Goal: Task Accomplishment & Management: Use online tool/utility

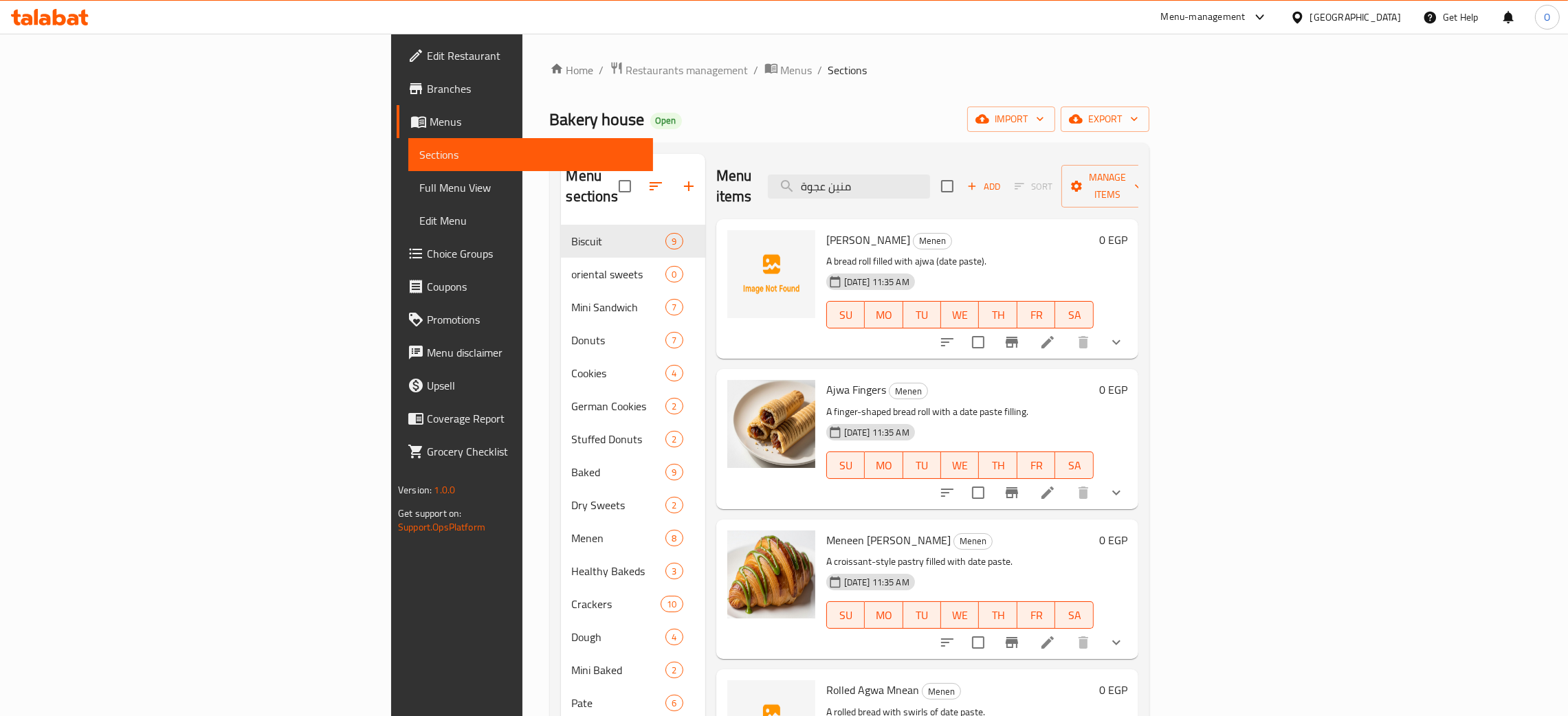
click at [1379, 20] on div "Egypt" at bounding box center [1356, 17] width 91 height 15
click at [1229, 108] on div "[GEOGRAPHIC_DATA]" at bounding box center [1252, 109] width 113 height 31
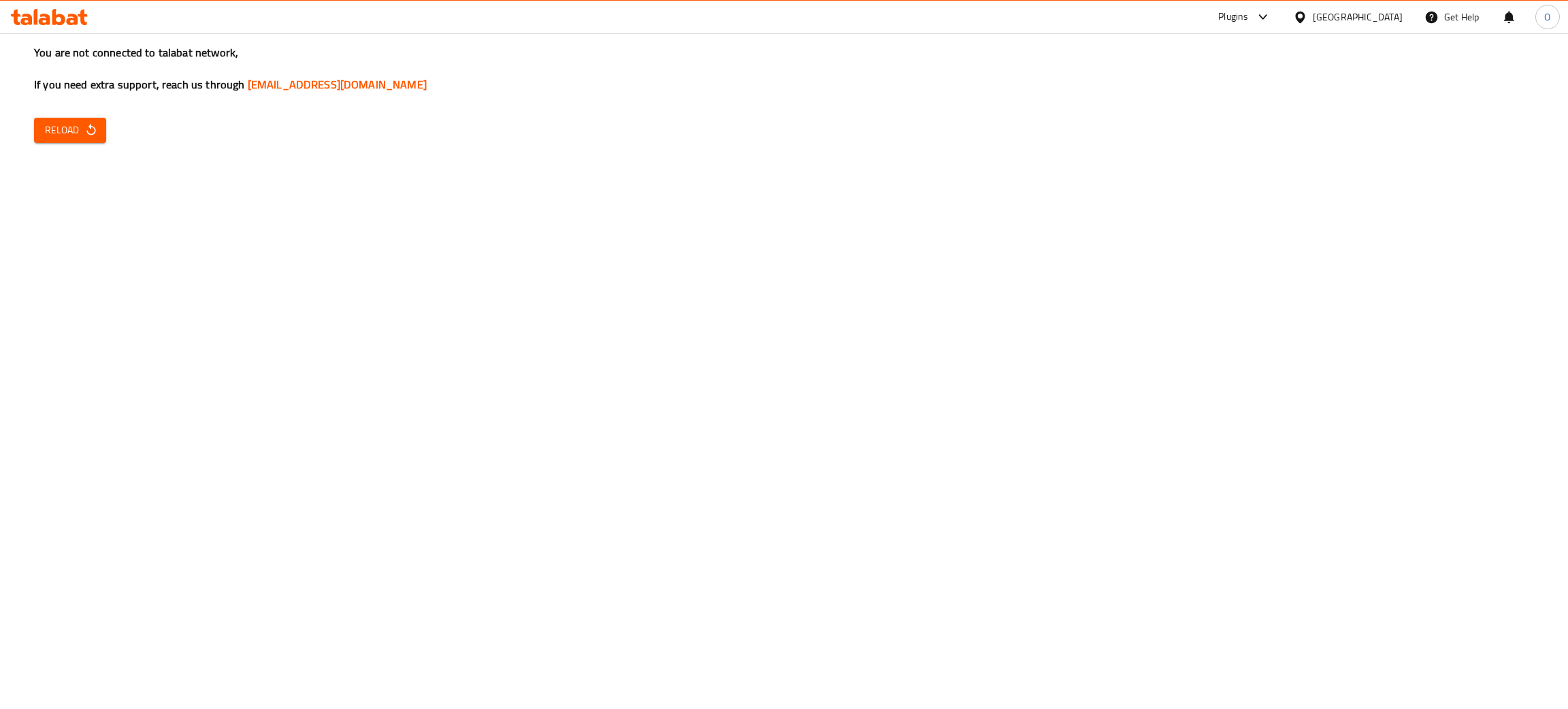
click at [68, 122] on span "Reload" at bounding box center [71, 131] width 51 height 17
click at [97, 130] on icon "button" at bounding box center [91, 130] width 13 height 13
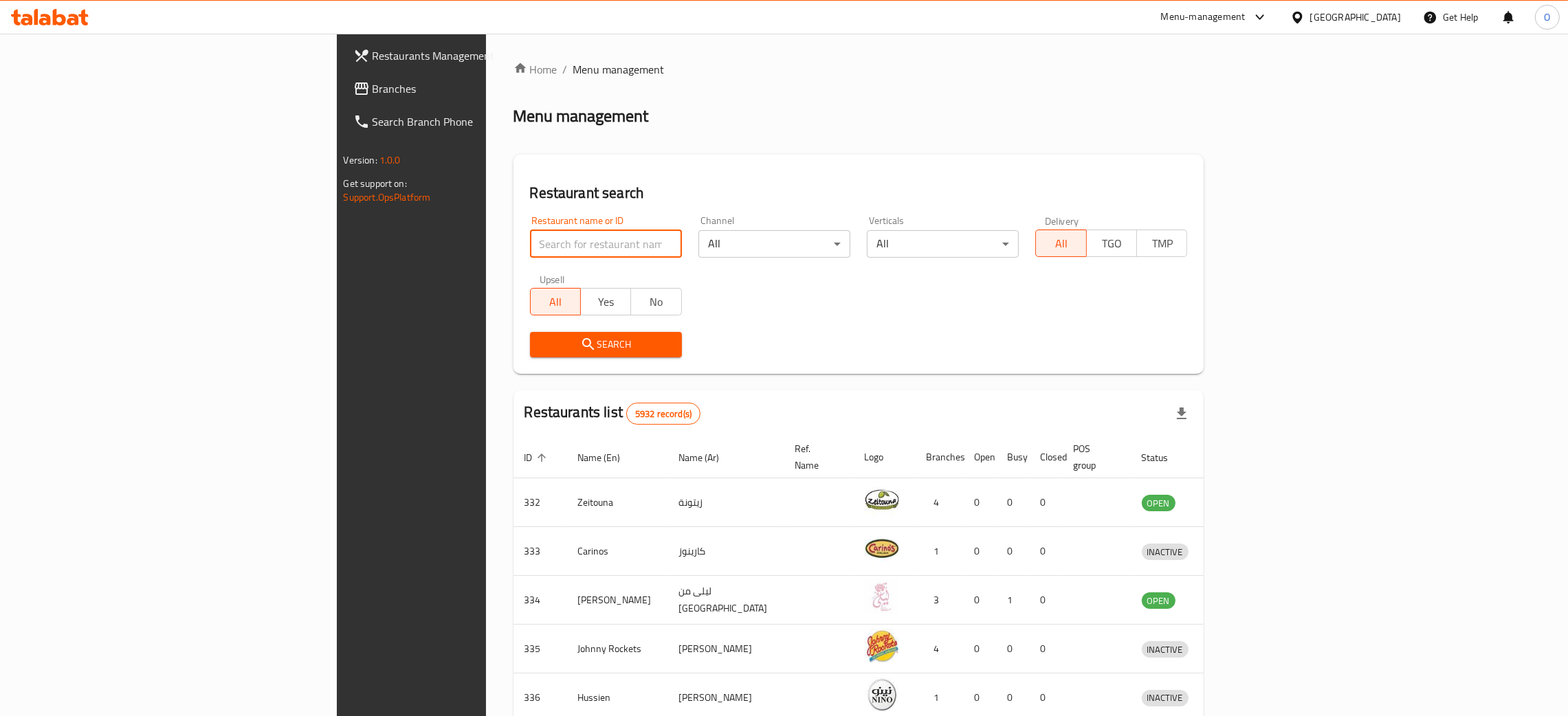
click at [530, 245] on input "search" at bounding box center [606, 244] width 152 height 28
paste input "Purani Dilli"
type input "Purani Dilli"
click button "Search" at bounding box center [606, 345] width 152 height 26
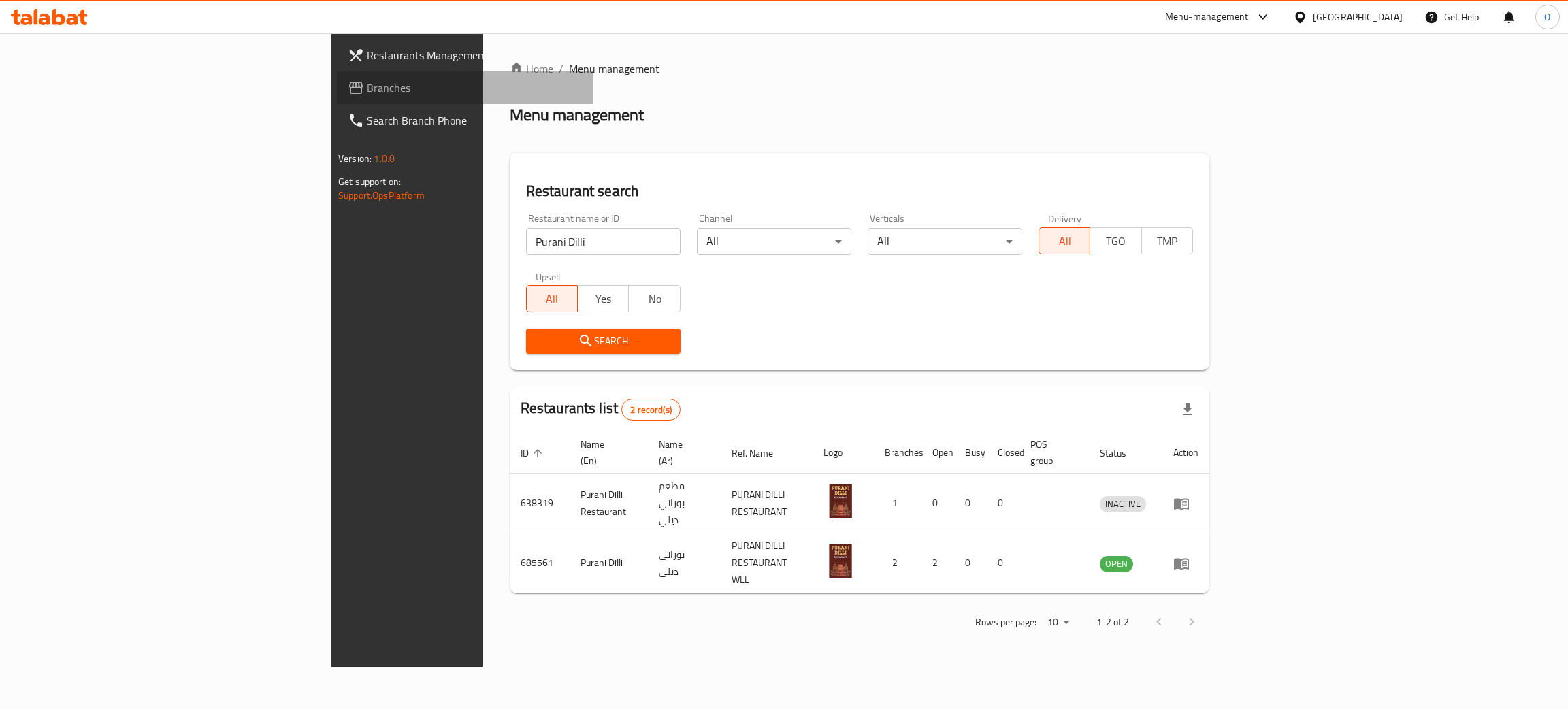
click at [367, 87] on span "Branches" at bounding box center [475, 87] width 216 height 16
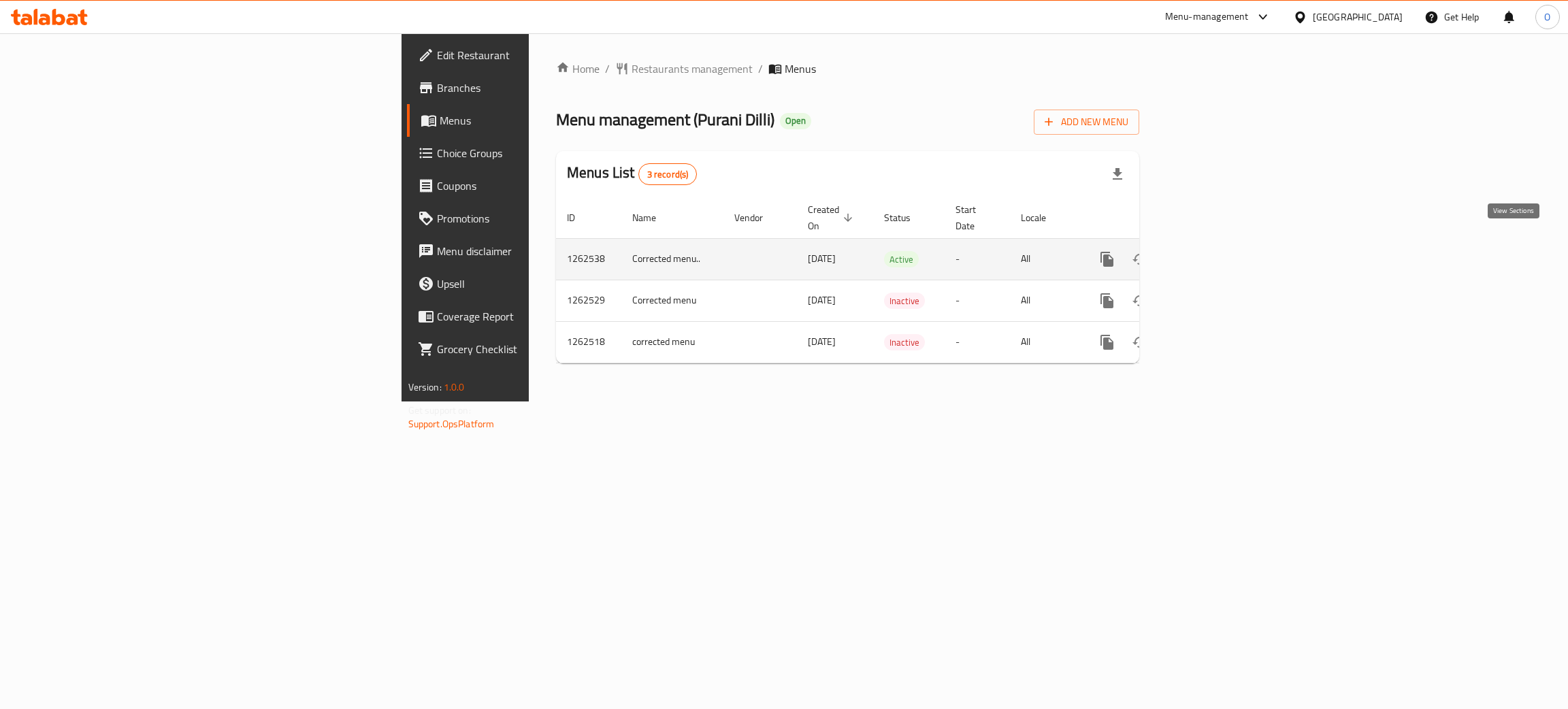
click at [1212, 253] on icon "enhanced table" at bounding box center [1205, 259] width 12 height 12
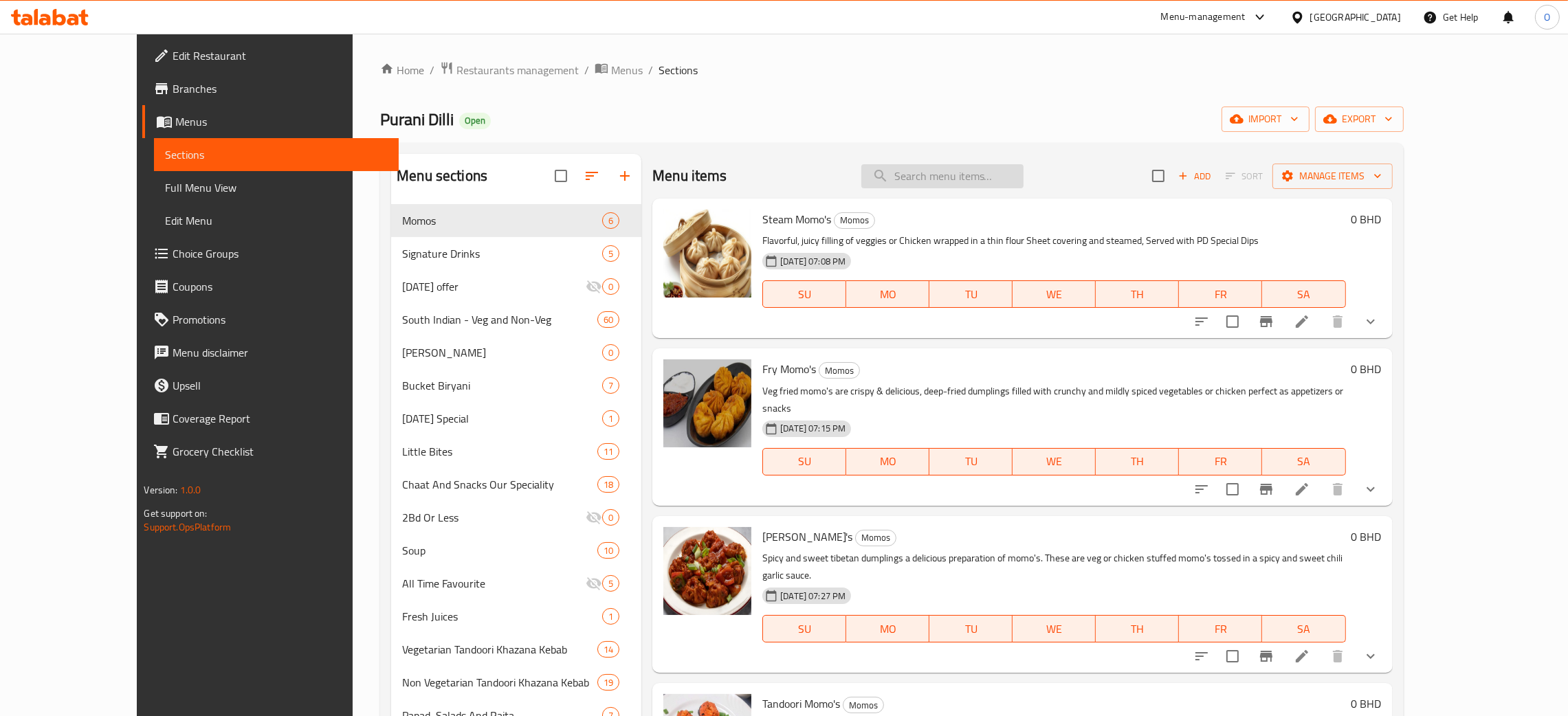
click at [989, 181] on input "search" at bounding box center [942, 176] width 162 height 24
paste input "Bucket Mutton Dum Biryani"
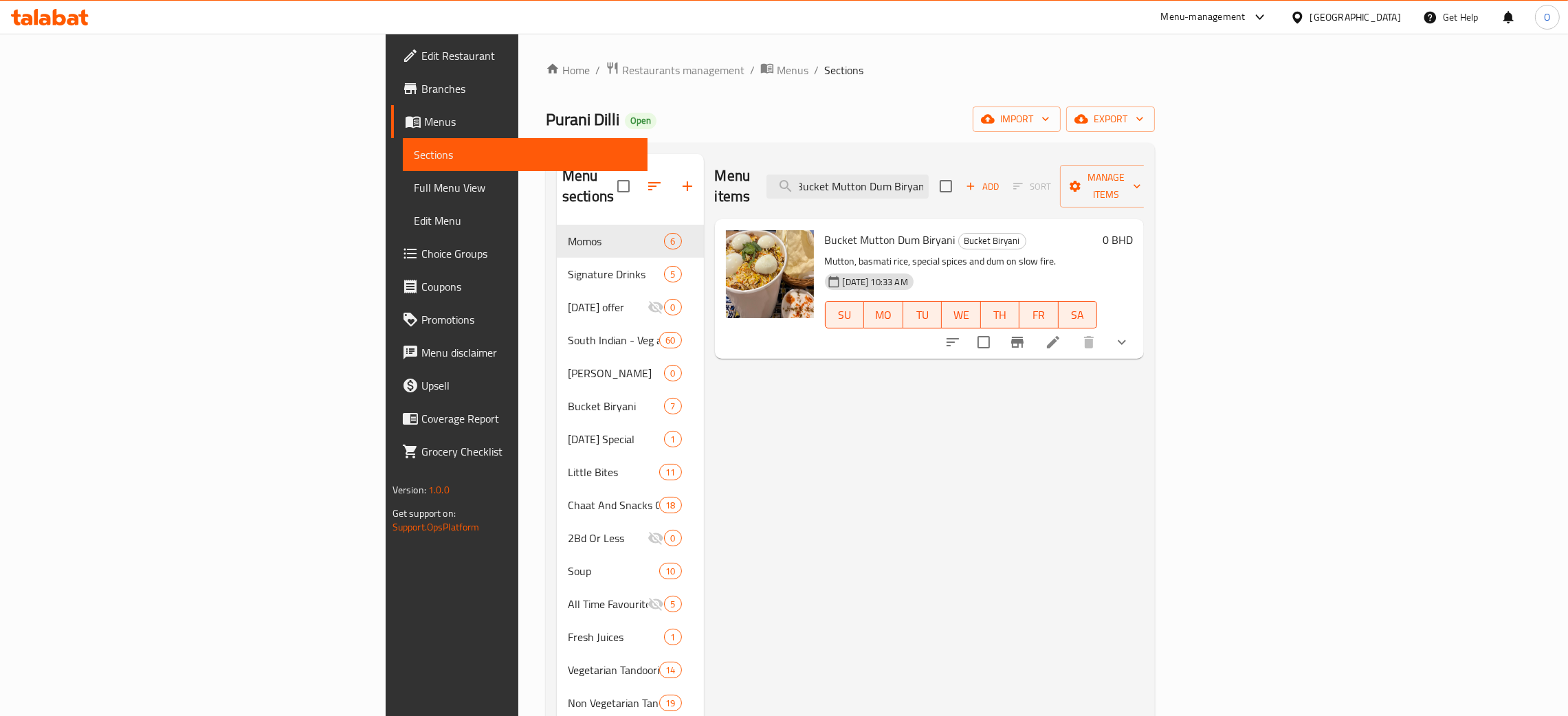
type input "Bucket Mutton Dum Biryani"
click at [1379, 20] on div "Bahrain" at bounding box center [1356, 17] width 91 height 15
click at [1272, 357] on div "United Arab Emirates" at bounding box center [1253, 361] width 91 height 15
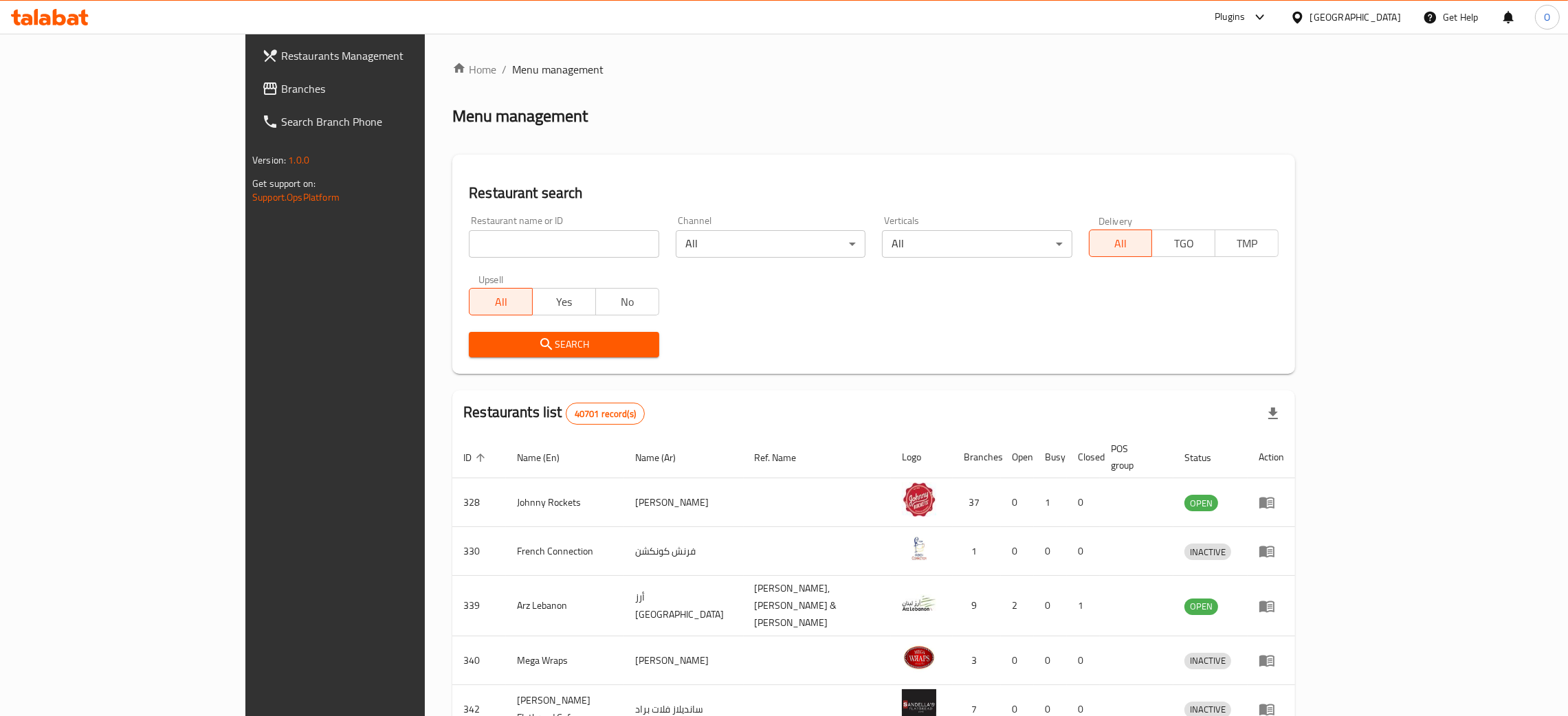
click at [492, 251] on input "search" at bounding box center [564, 244] width 190 height 28
paste input "SANKRANTI RESTAURANT"
type input "SANKRANTI RESTAURANT"
click button "Search" at bounding box center [564, 345] width 190 height 26
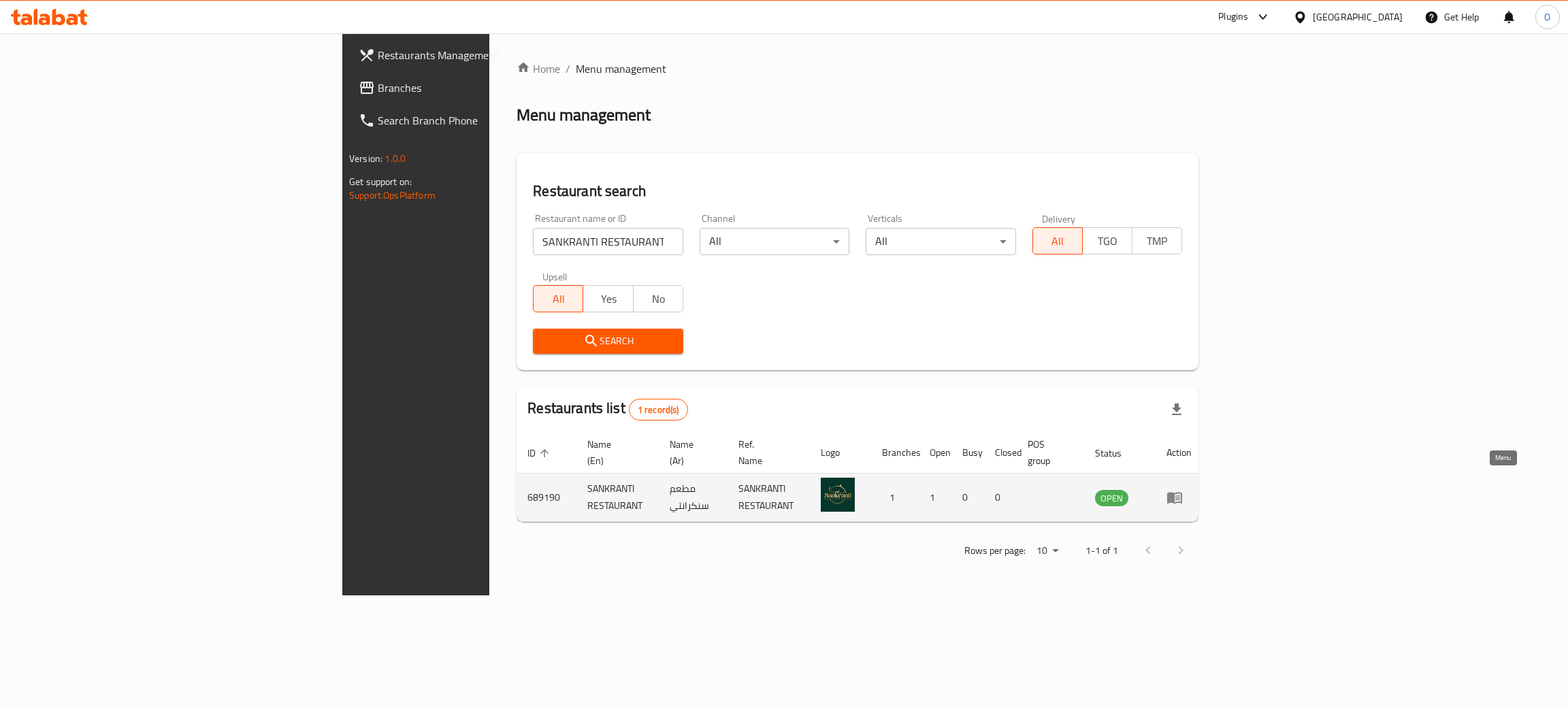
click at [1183, 490] on icon "enhanced table" at bounding box center [1174, 497] width 16 height 16
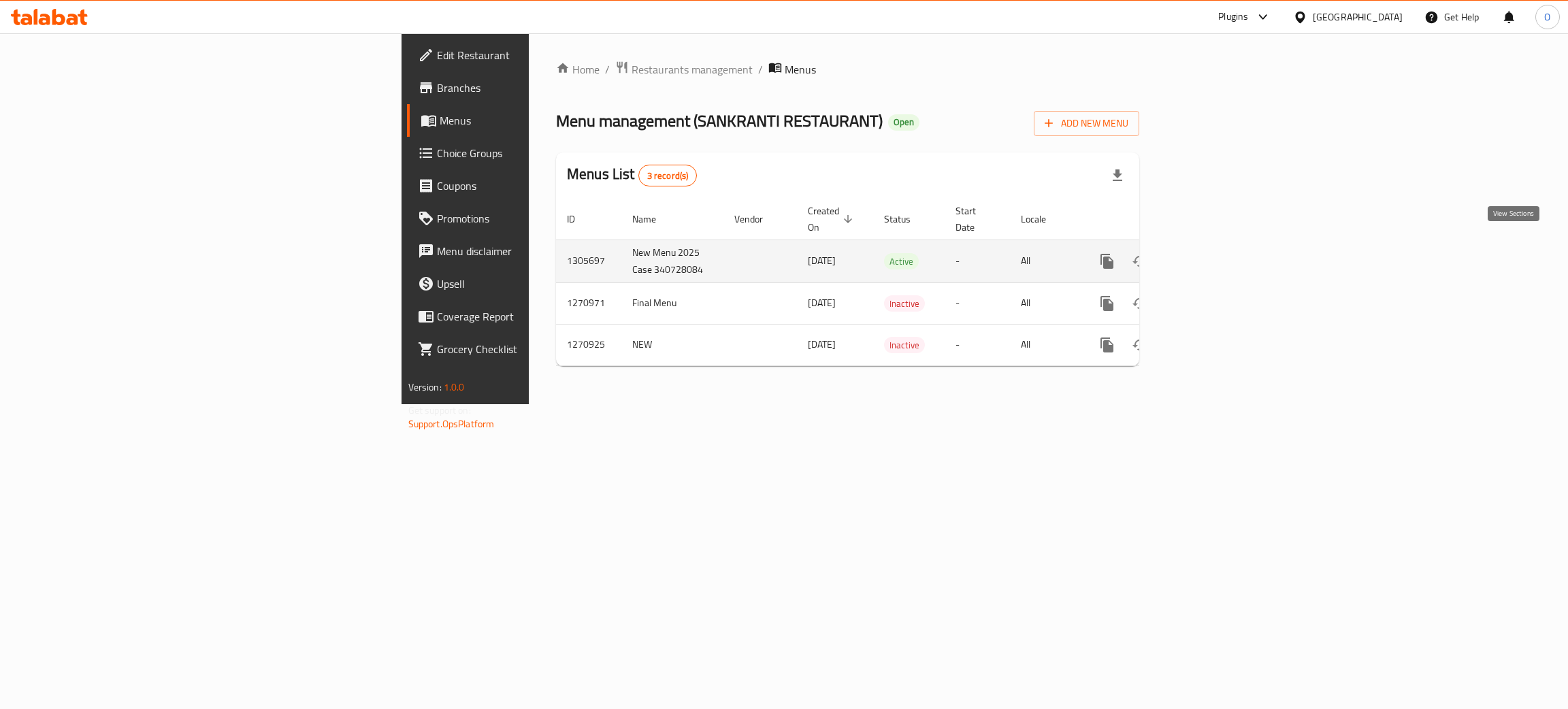
click at [1214, 253] on icon "enhanced table" at bounding box center [1205, 260] width 16 height 16
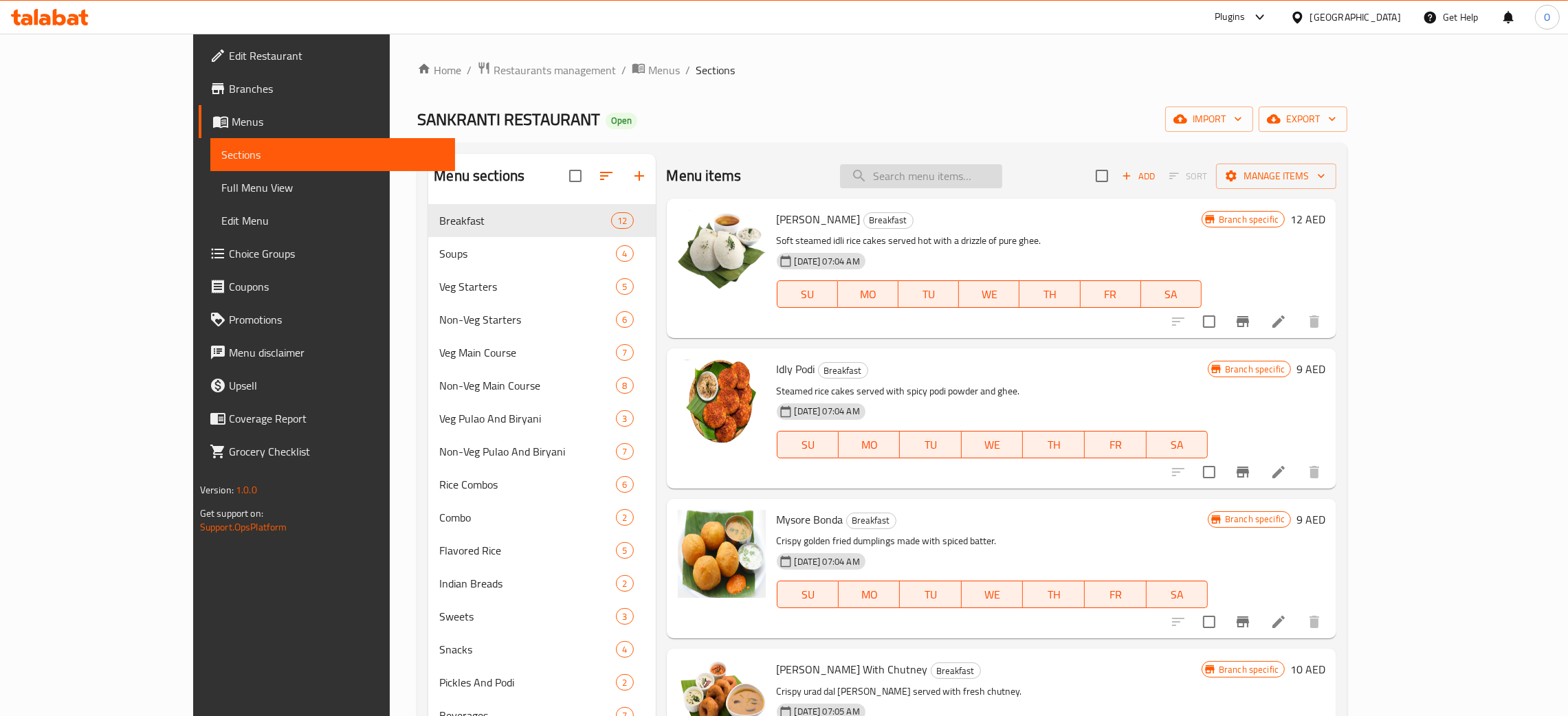
click at [968, 180] on input "search" at bounding box center [921, 176] width 162 height 24
paste input "Chicken Thali"
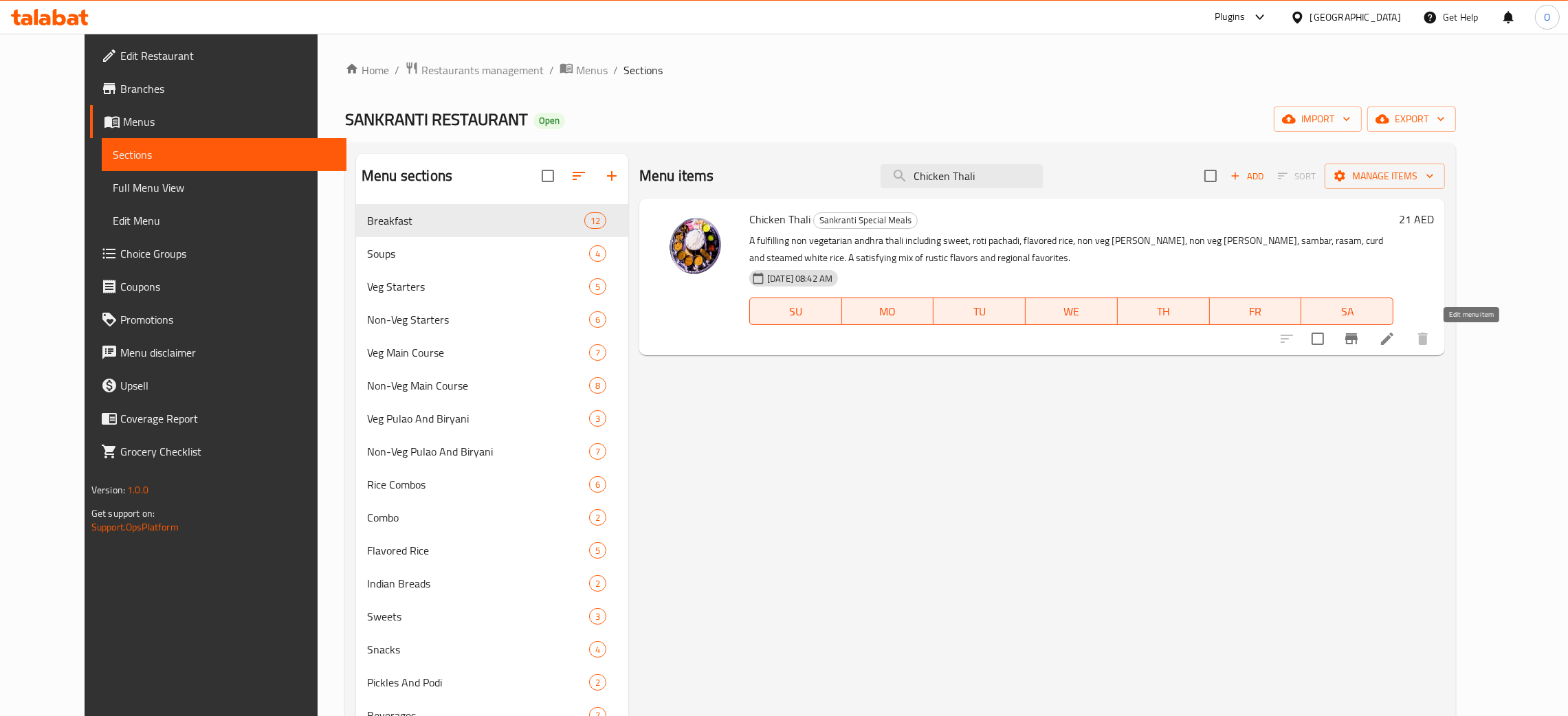
type input "Chicken Thali"
click at [1396, 347] on icon at bounding box center [1387, 338] width 16 height 16
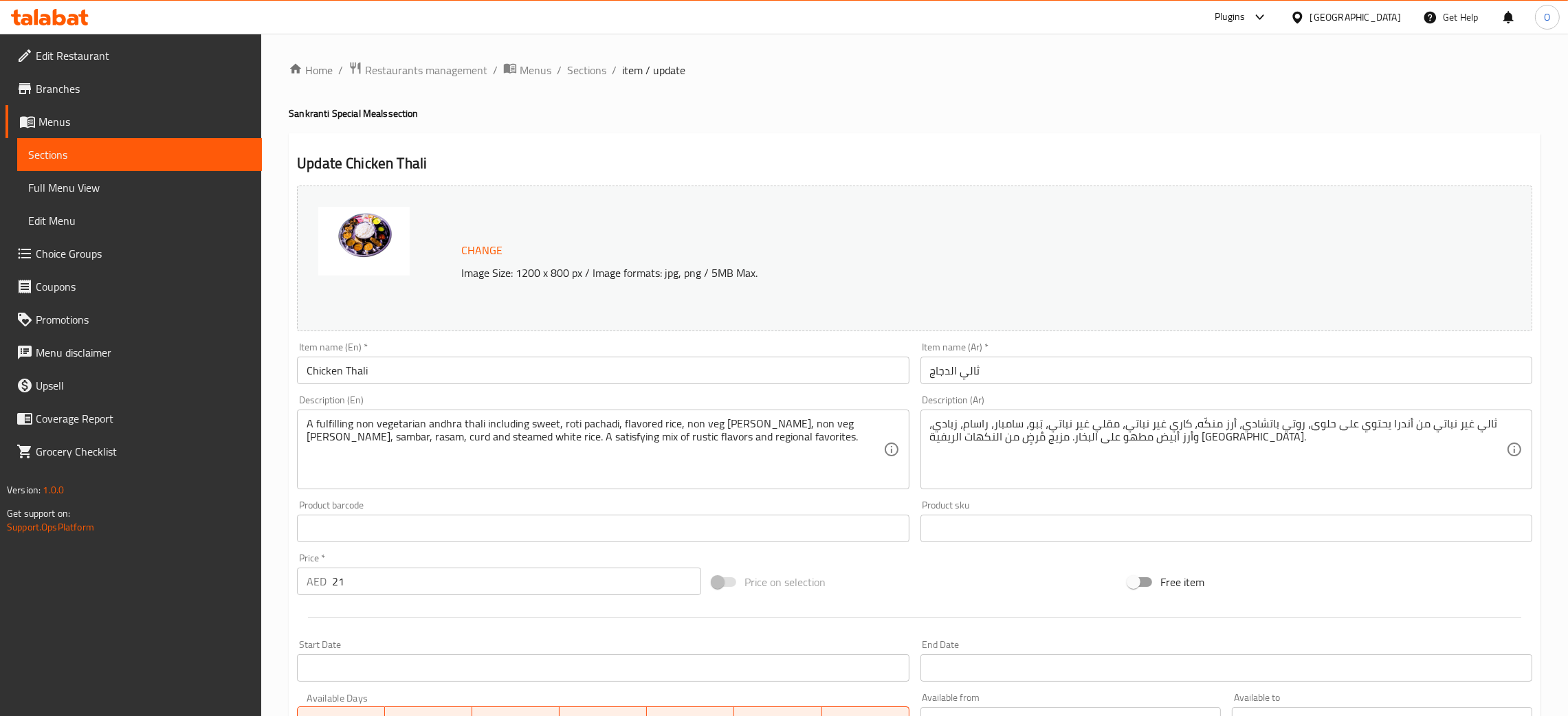
click at [563, 436] on textarea "A fulfilling non vegetarian andhra thali including sweet, roti pachadi, flavore…" at bounding box center [595, 449] width 576 height 66
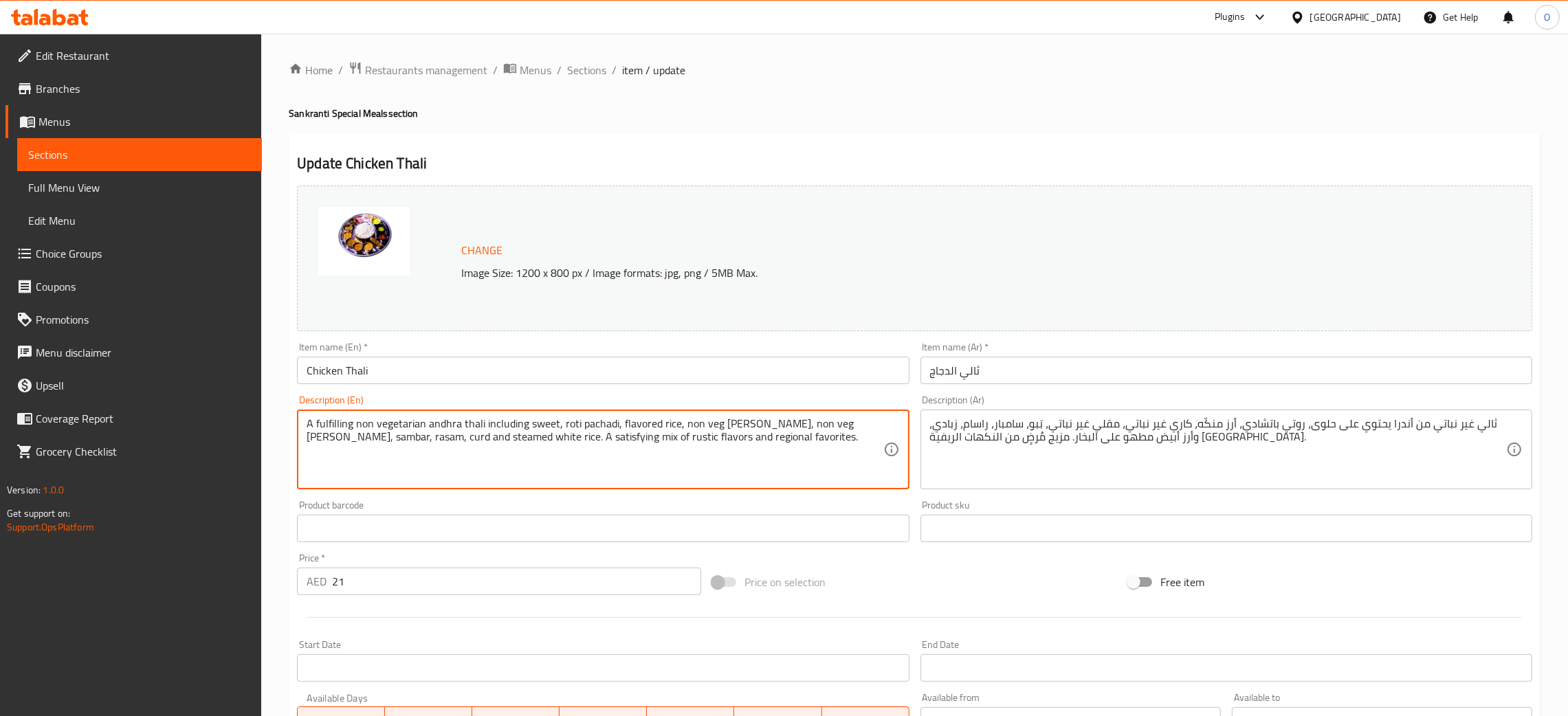
click at [563, 436] on textarea "A fulfilling non vegetarian andhra thali including sweet, roti pachadi, flavore…" at bounding box center [595, 449] width 576 height 66
click at [661, 426] on textarea "A fulfilling non vegetarian andhra thali including sweet, roti pachadi, flavore…" at bounding box center [595, 449] width 576 height 66
click at [663, 429] on textarea "A fulfilling non vegetarian andhra thali including sweet, roti pachadi, flavore…" at bounding box center [595, 449] width 576 height 66
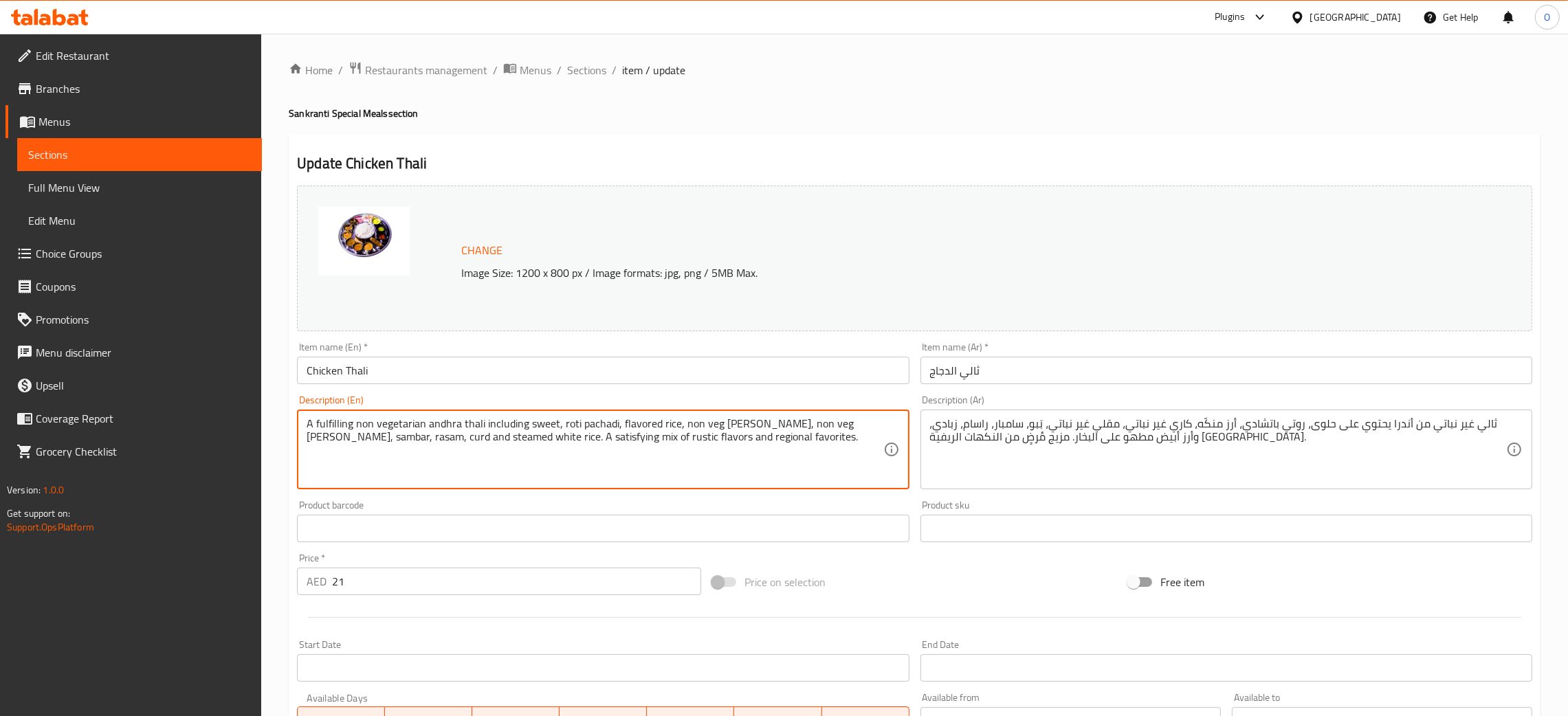
click at [663, 429] on textarea "A fulfilling non vegetarian andhra thali including sweet, roti pachadi, flavore…" at bounding box center [595, 449] width 576 height 66
click at [331, 375] on input "Chicken Thali" at bounding box center [603, 370] width 612 height 28
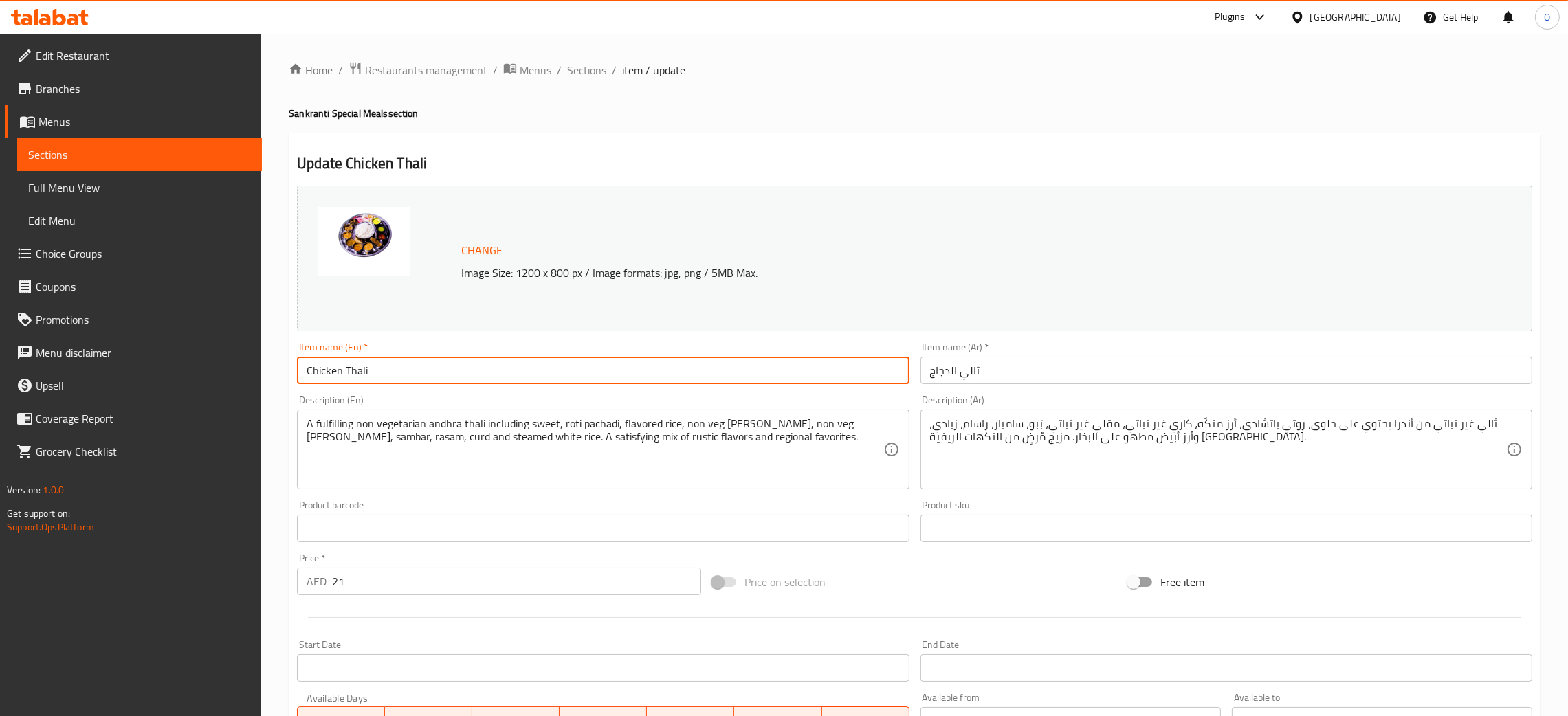
click at [331, 375] on input "Chicken Thali" at bounding box center [603, 370] width 612 height 28
click at [580, 68] on span "Sections" at bounding box center [586, 69] width 39 height 16
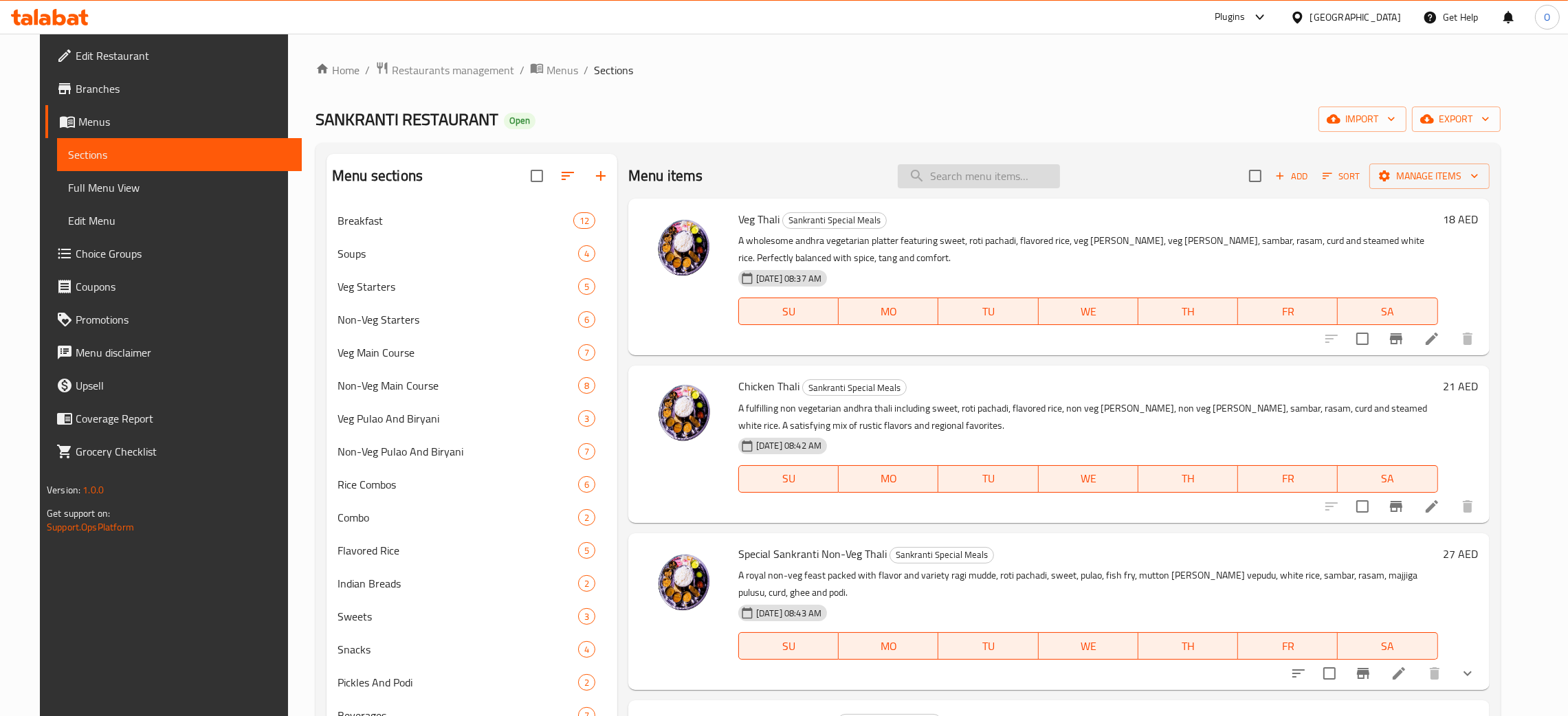
click at [1006, 178] on input "search" at bounding box center [979, 176] width 162 height 24
paste input "Chicken Thali"
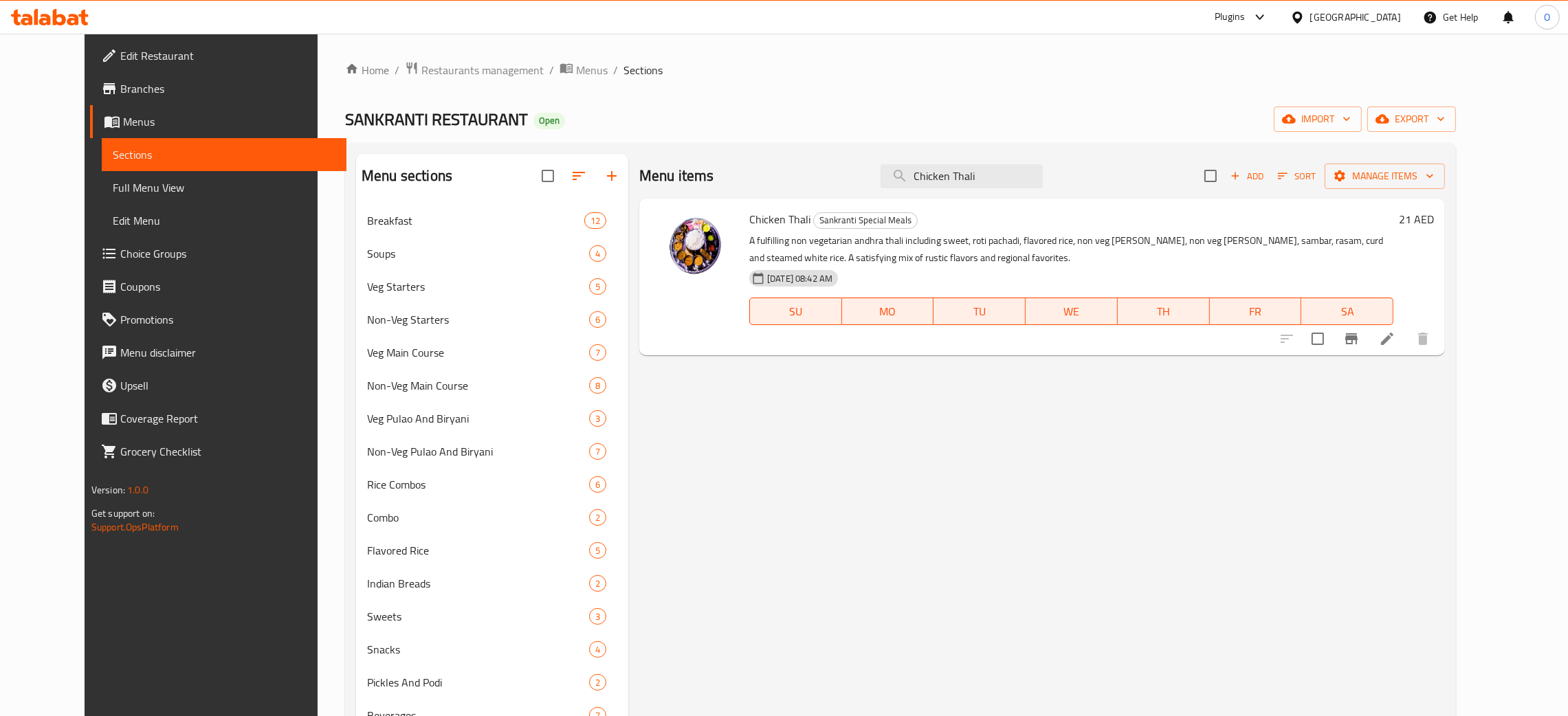
type input "Chicken Thali"
click at [1327, 16] on div "United Arab Emirates" at bounding box center [1356, 17] width 91 height 15
type input "qa"
click at [1244, 113] on div "Qatar" at bounding box center [1297, 109] width 206 height 31
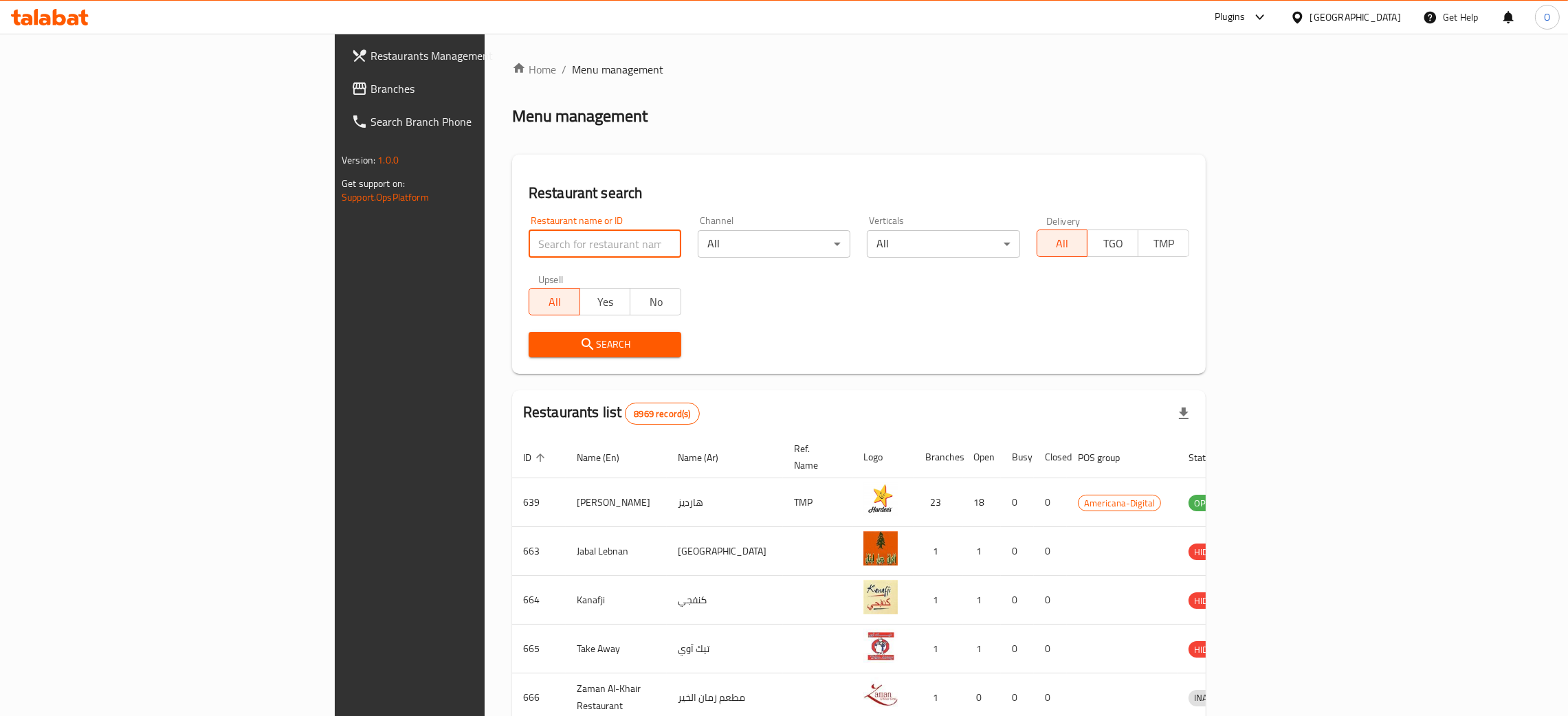
click at [529, 245] on input "search" at bounding box center [605, 244] width 153 height 28
paste input "Velour Flower Boutique"
type input "Velour Flower Boutique"
click button "Search" at bounding box center [605, 345] width 153 height 26
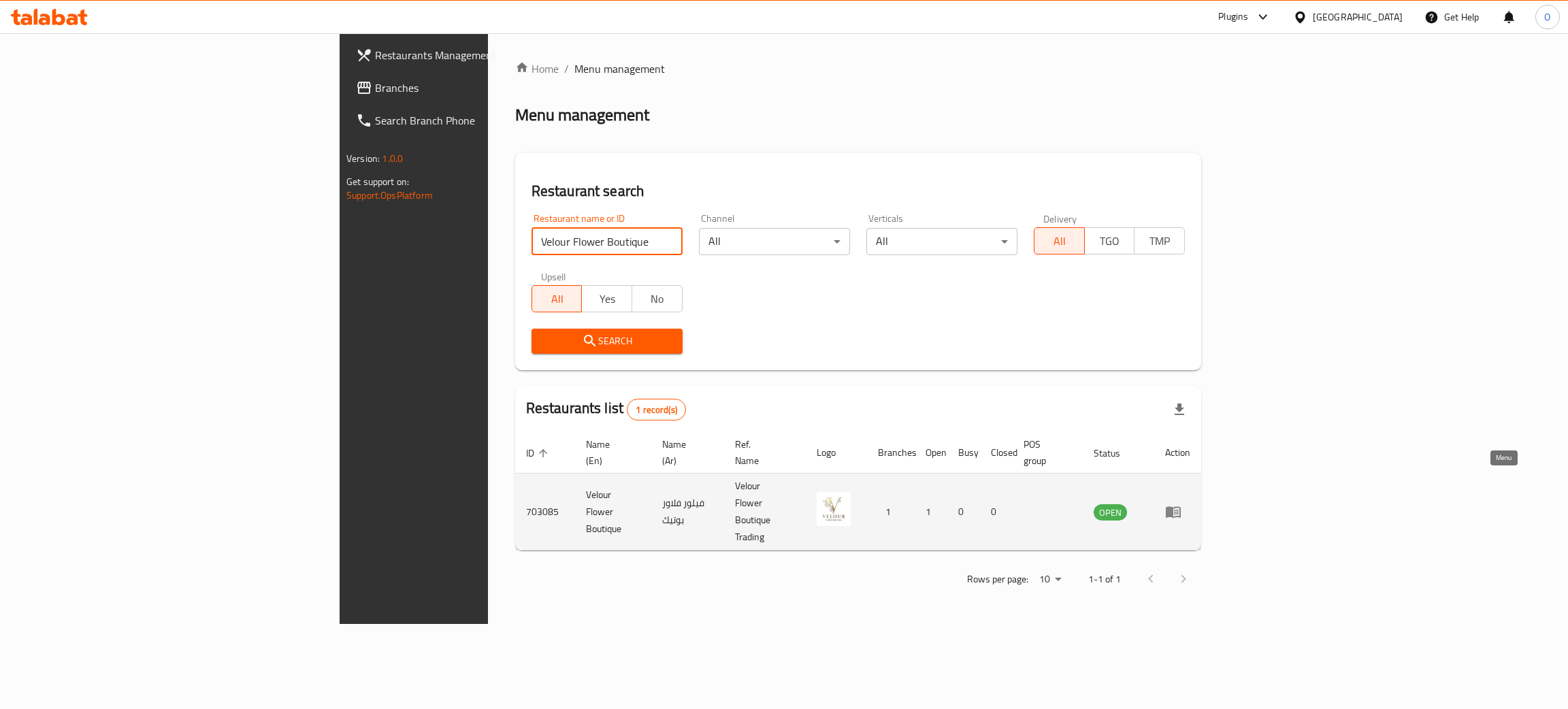
click at [1179, 510] on icon "enhanced table" at bounding box center [1176, 512] width 5 height 6
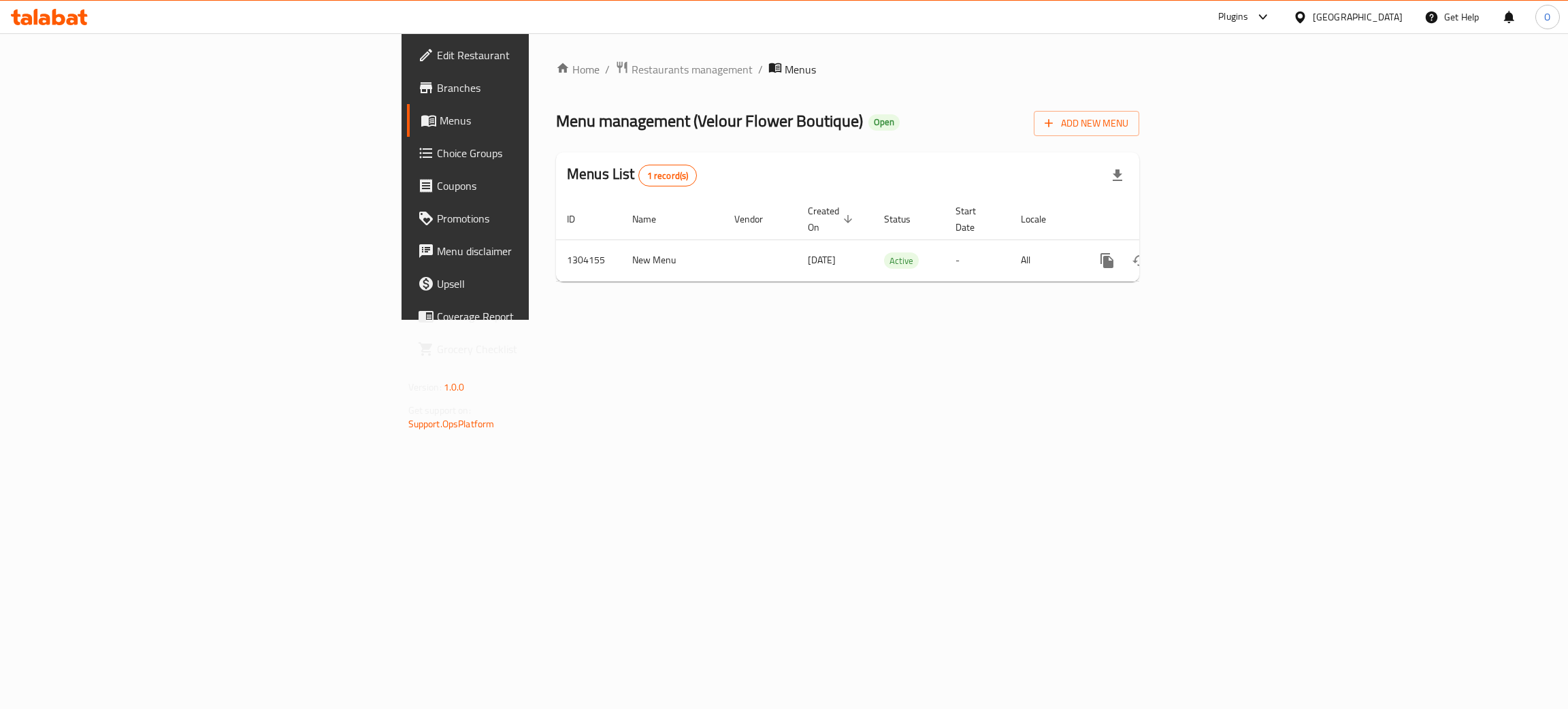
click at [437, 47] on span "Edit Restaurant" at bounding box center [545, 55] width 216 height 16
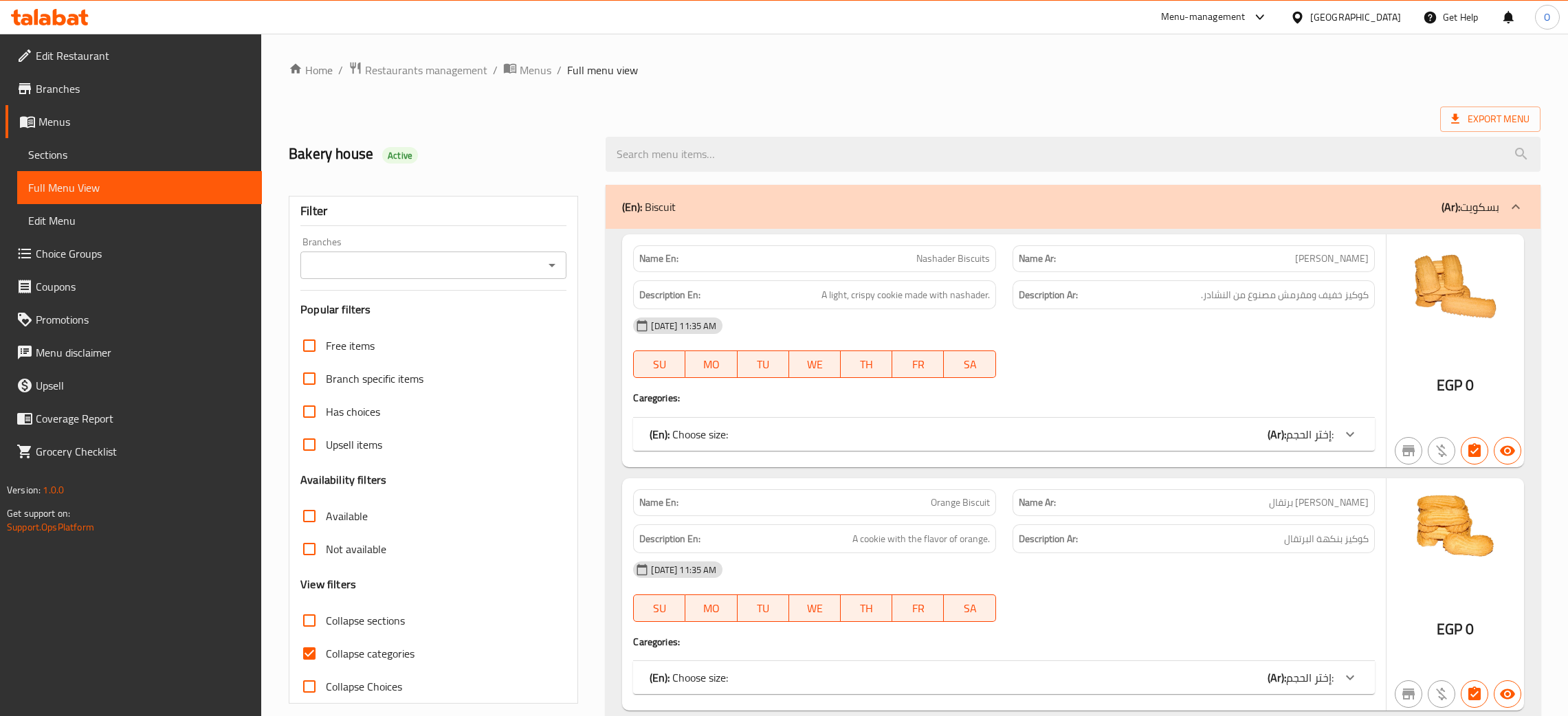
scroll to position [12522, 0]
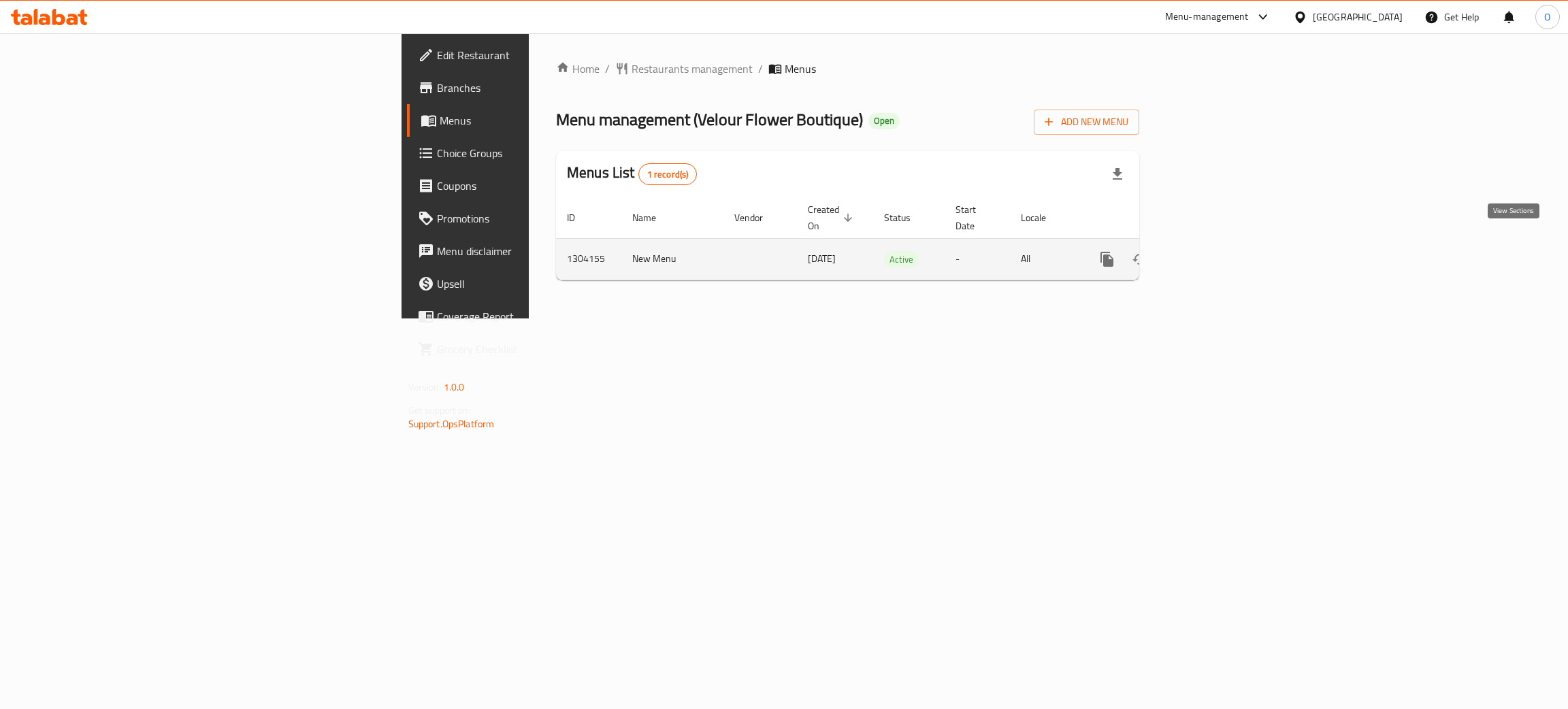
click at [1214, 251] on icon "enhanced table" at bounding box center [1205, 259] width 16 height 16
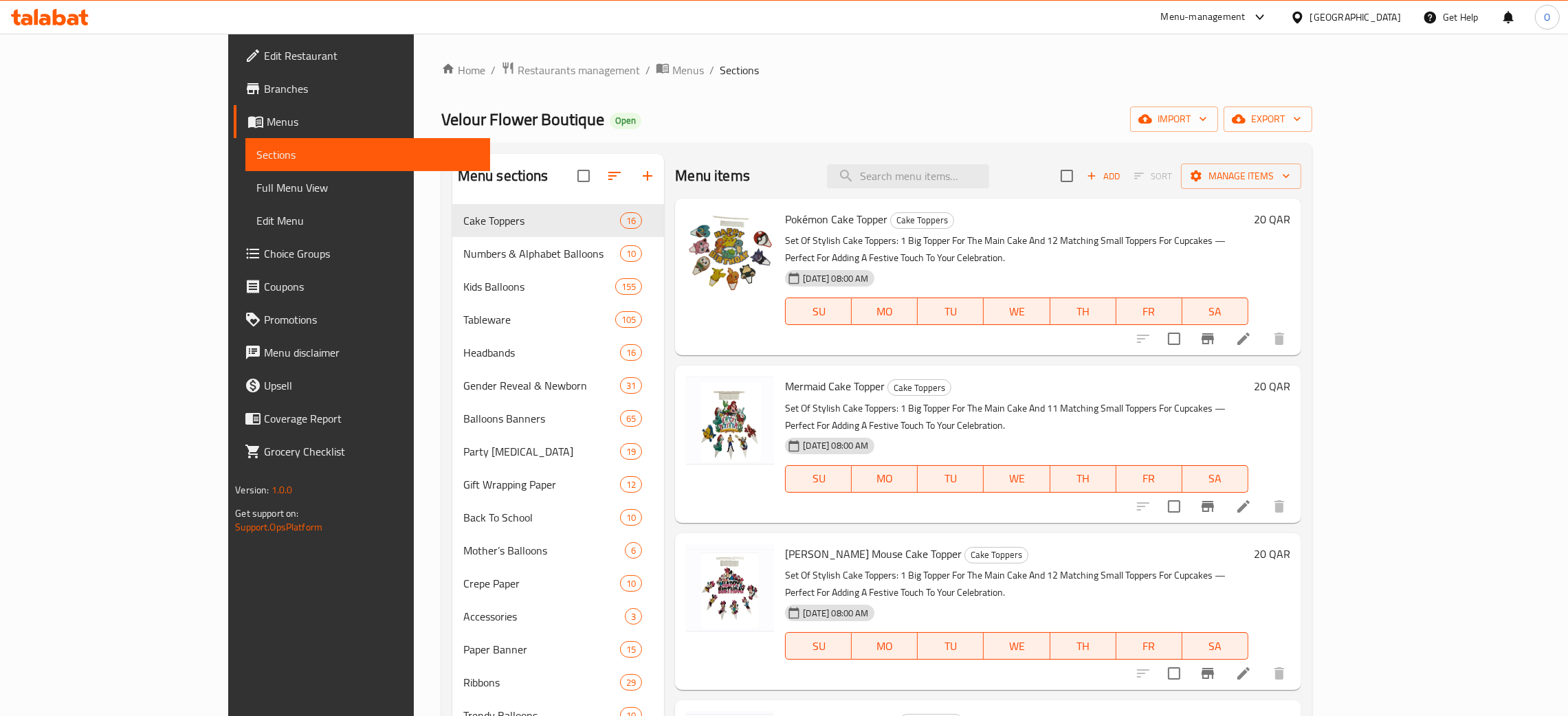
click at [1385, 24] on div "Qatar" at bounding box center [1356, 17] width 91 height 15
type input "bah"
click at [1224, 121] on div "[GEOGRAPHIC_DATA]" at bounding box center [1252, 109] width 113 height 31
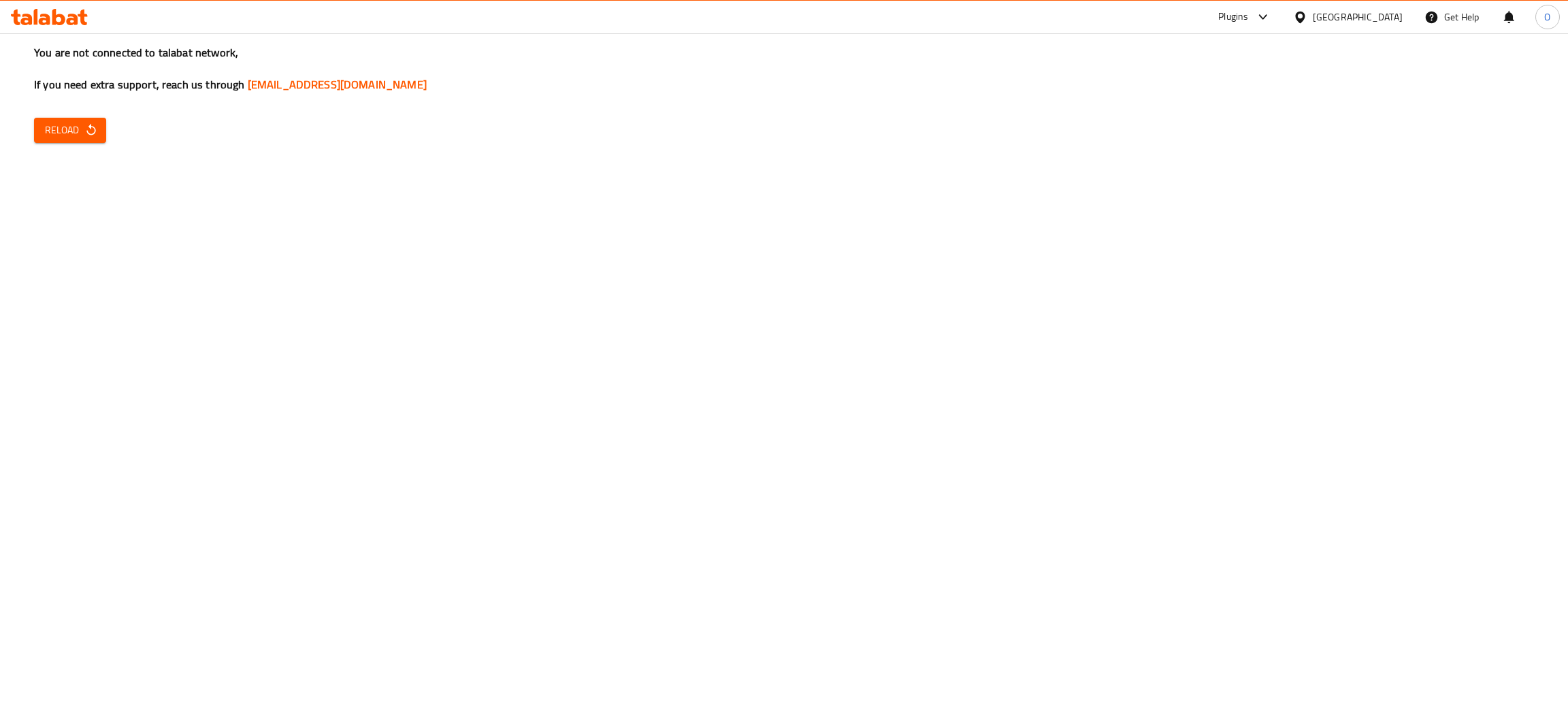
click at [92, 128] on icon "button" at bounding box center [90, 130] width 8 height 11
click at [71, 127] on span "Reload" at bounding box center [71, 131] width 51 height 17
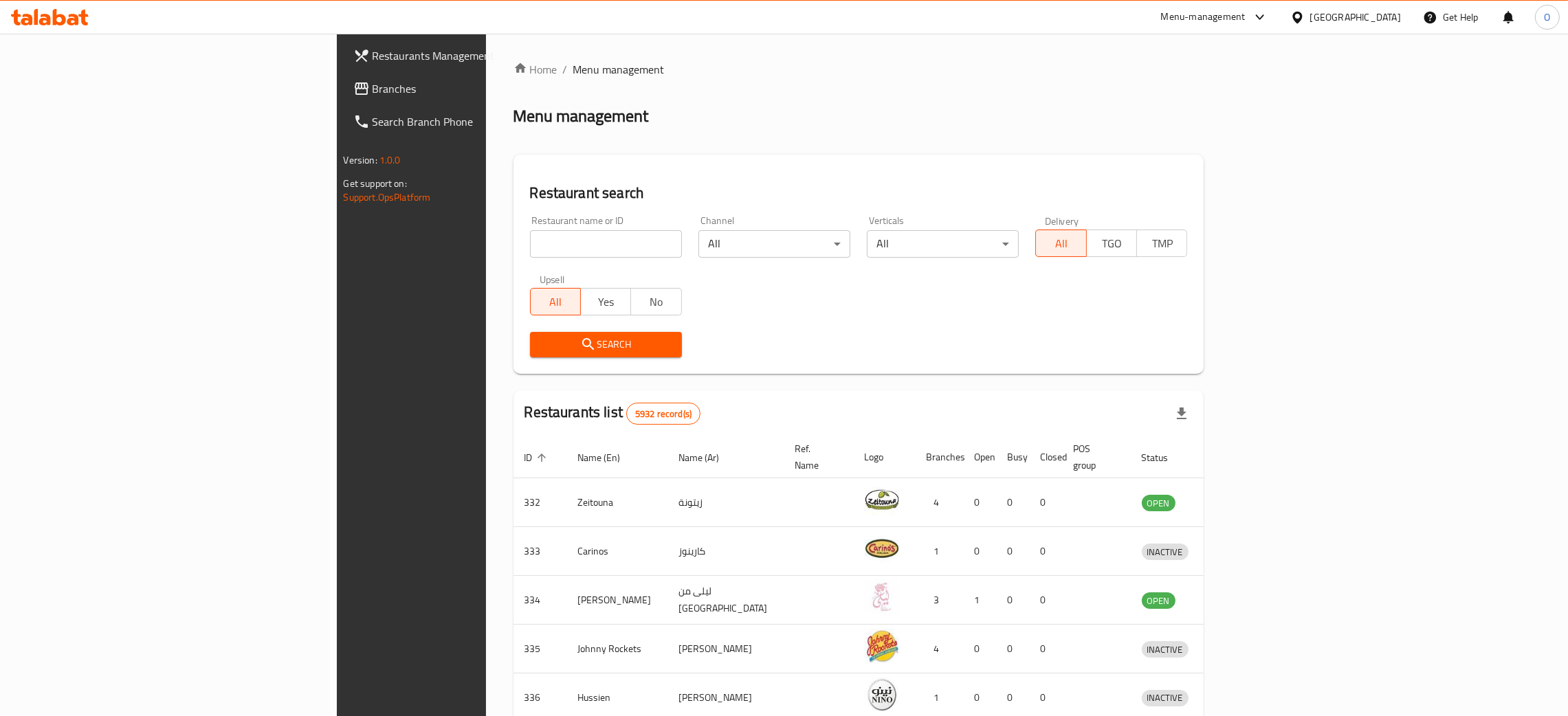
click at [530, 245] on input "search" at bounding box center [606, 244] width 152 height 28
paste input "AlHuda Bookshop"
type input "AlHuda Bookshop"
click button "Search" at bounding box center [606, 345] width 152 height 26
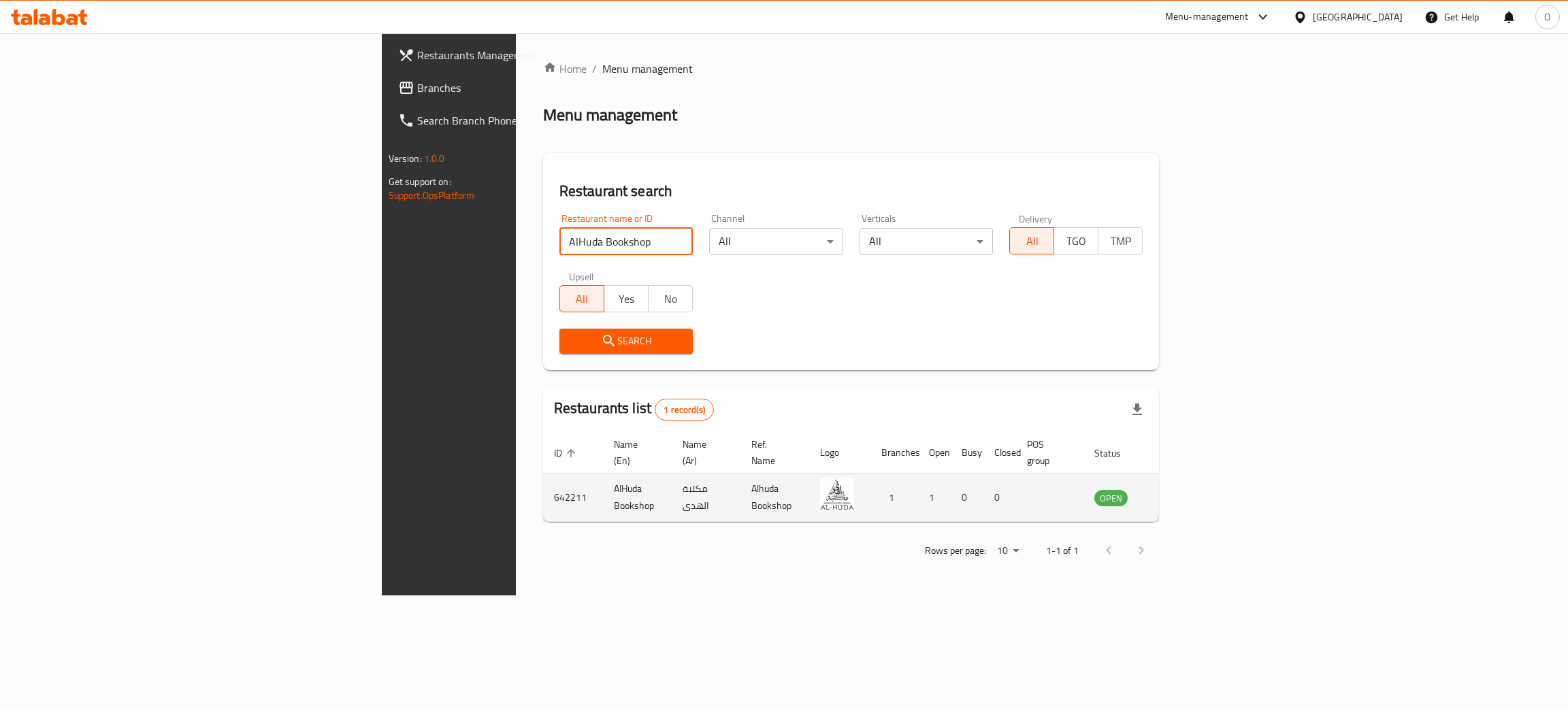
click at [1183, 490] on icon "enhanced table" at bounding box center [1173, 497] width 16 height 16
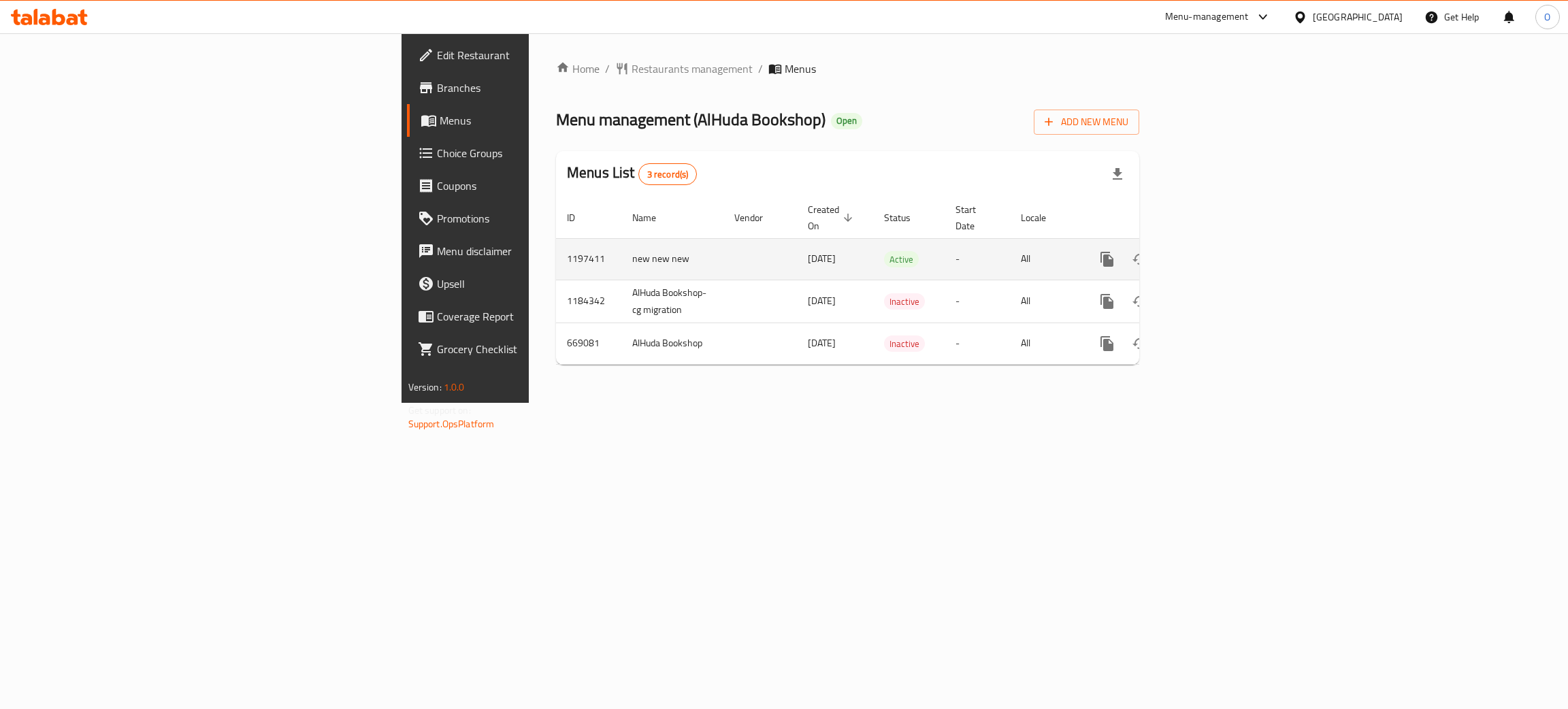
click at [1222, 250] on link "enhanced table" at bounding box center [1205, 259] width 33 height 33
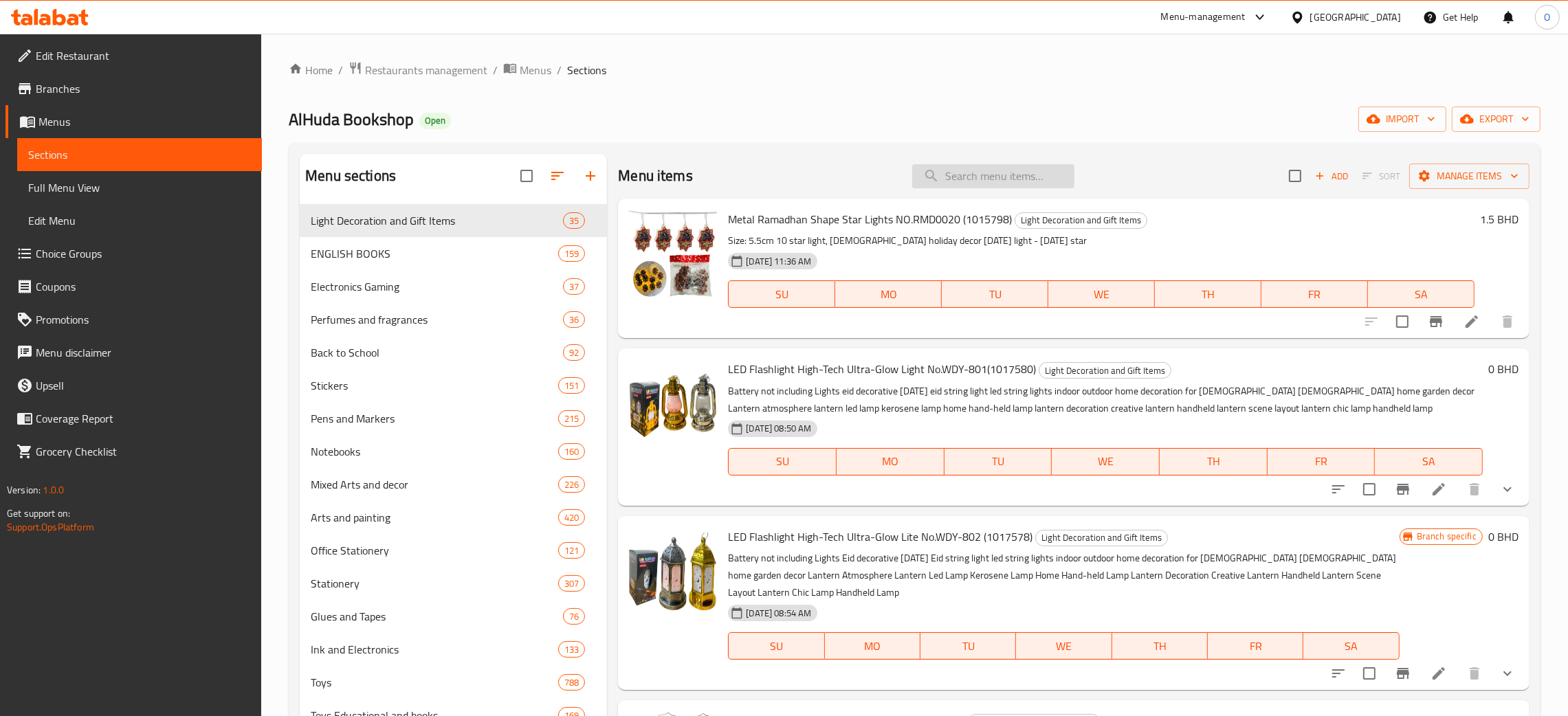
click at [988, 169] on input "search" at bounding box center [993, 176] width 162 height 24
paste input "Template Ruler Various Shape Size 91 Cm (1018533)"
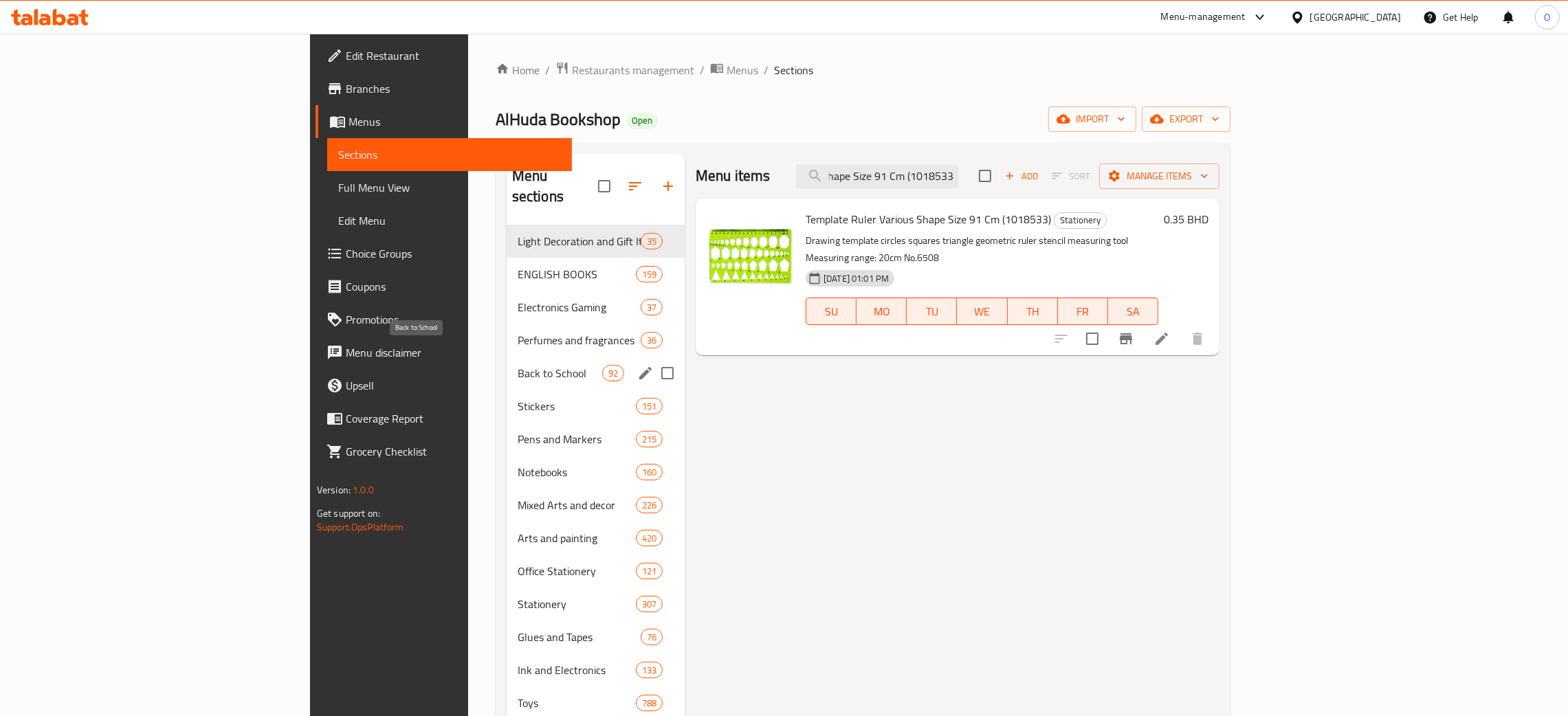
type input "Template Ruler Various Shape Size 91 Cm (1018533)"
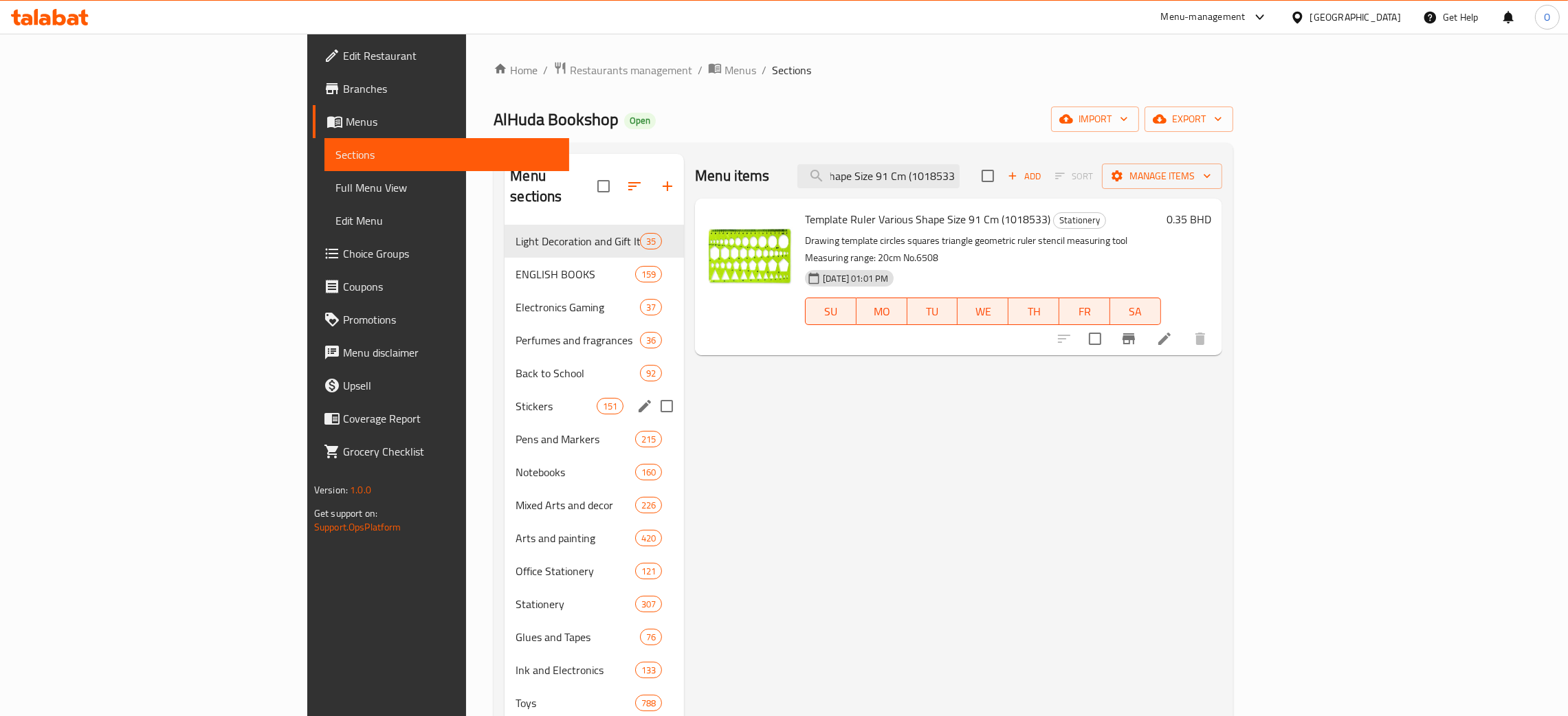
scroll to position [0, 0]
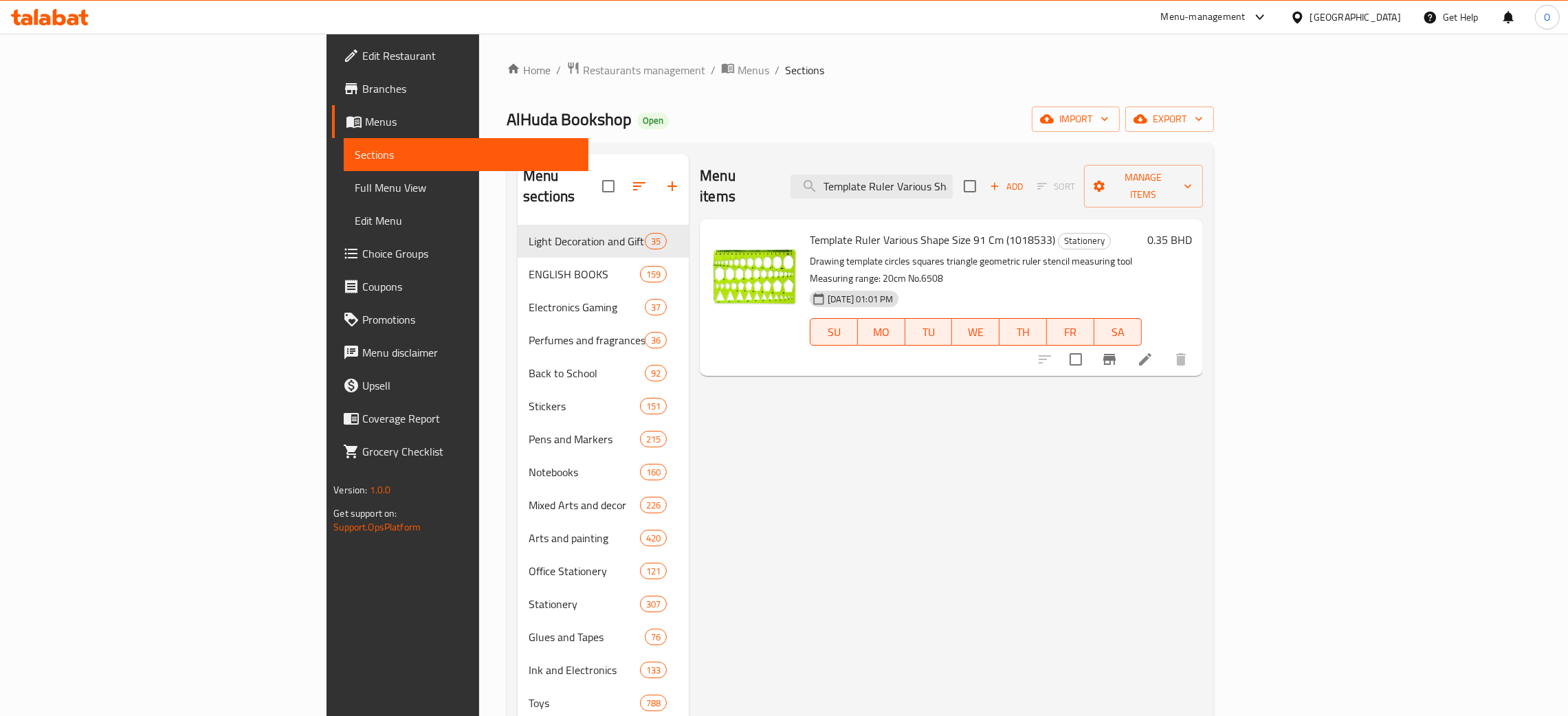
click at [1382, 14] on div "Bahrain" at bounding box center [1356, 17] width 91 height 15
click at [1251, 357] on div "United Arab Emirates" at bounding box center [1253, 361] width 91 height 15
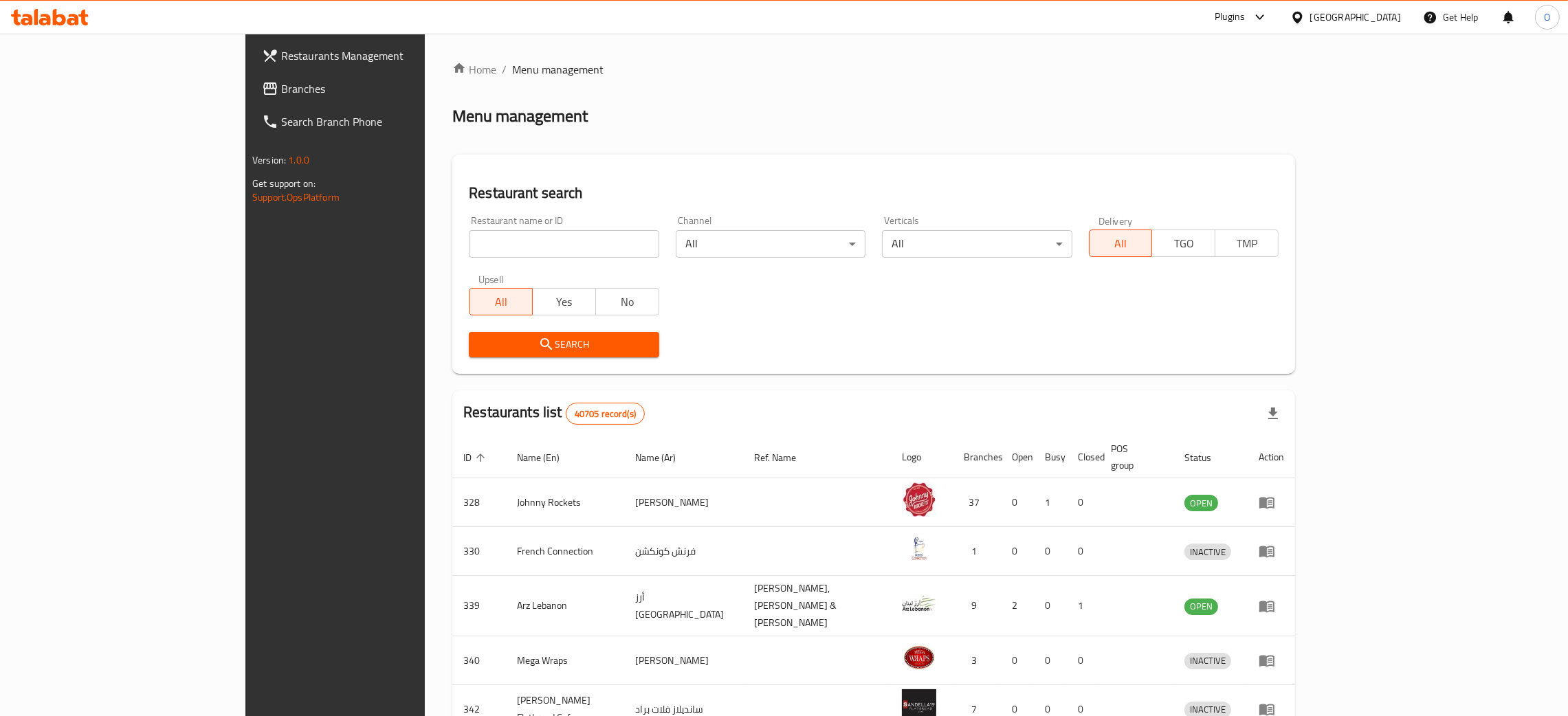
drag, startPoint x: 538, startPoint y: 245, endPoint x: 530, endPoint y: 247, distance: 8.2
click at [535, 246] on input "search" at bounding box center [564, 244] width 190 height 28
paste input "Taken Coffee Shop"
type input "Taken Coffee Shop"
click button "Search" at bounding box center [564, 345] width 190 height 26
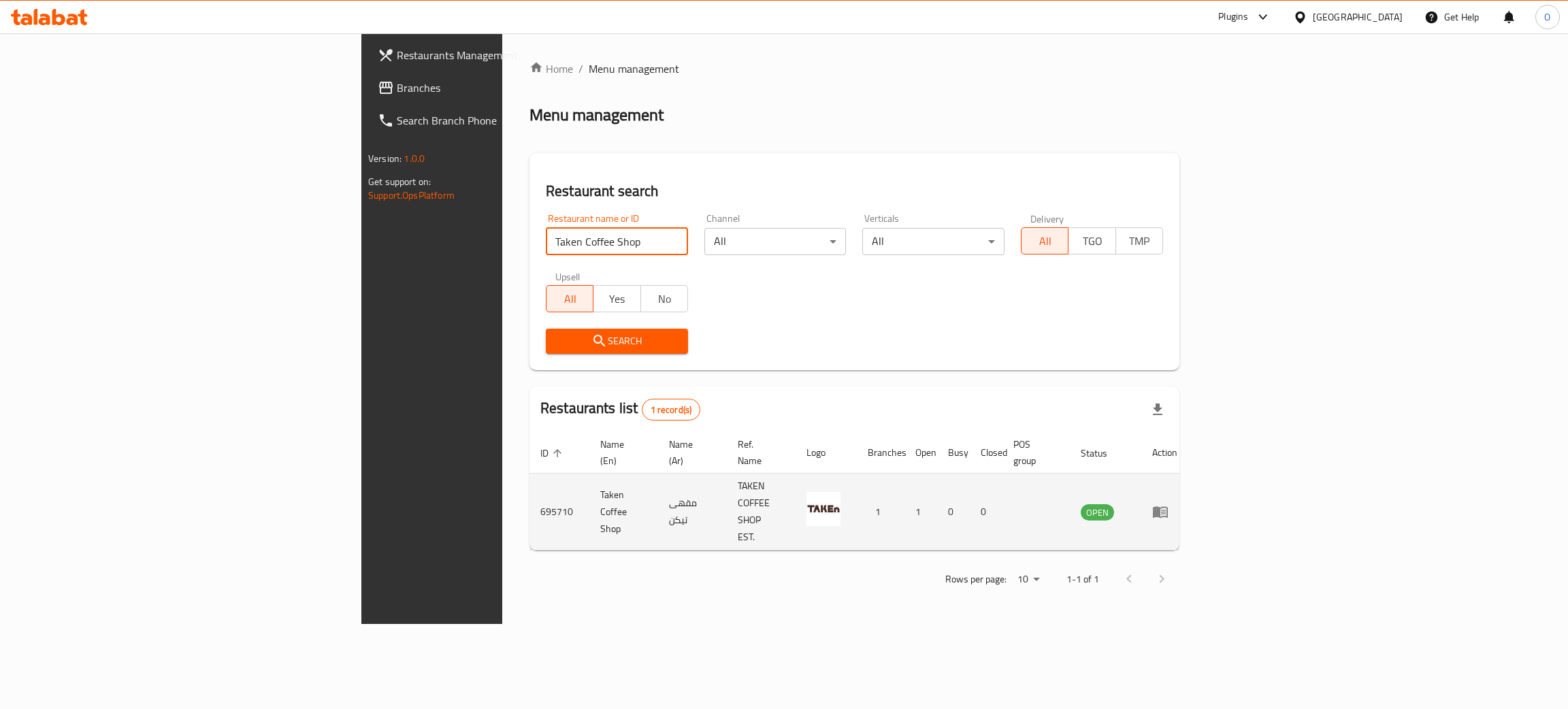
click at [1166, 510] on icon "enhanced table" at bounding box center [1163, 512] width 5 height 6
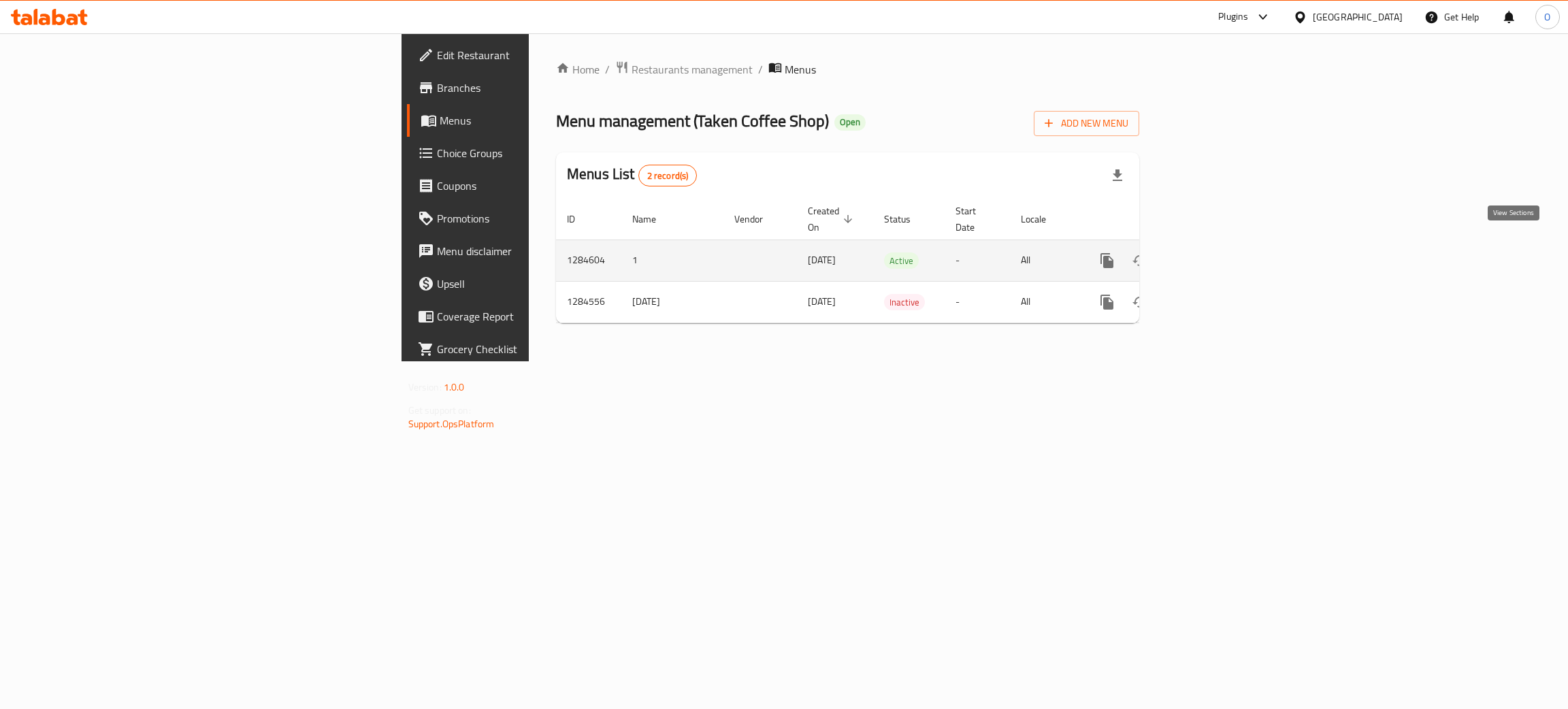
click at [1212, 255] on icon "enhanced table" at bounding box center [1205, 260] width 12 height 12
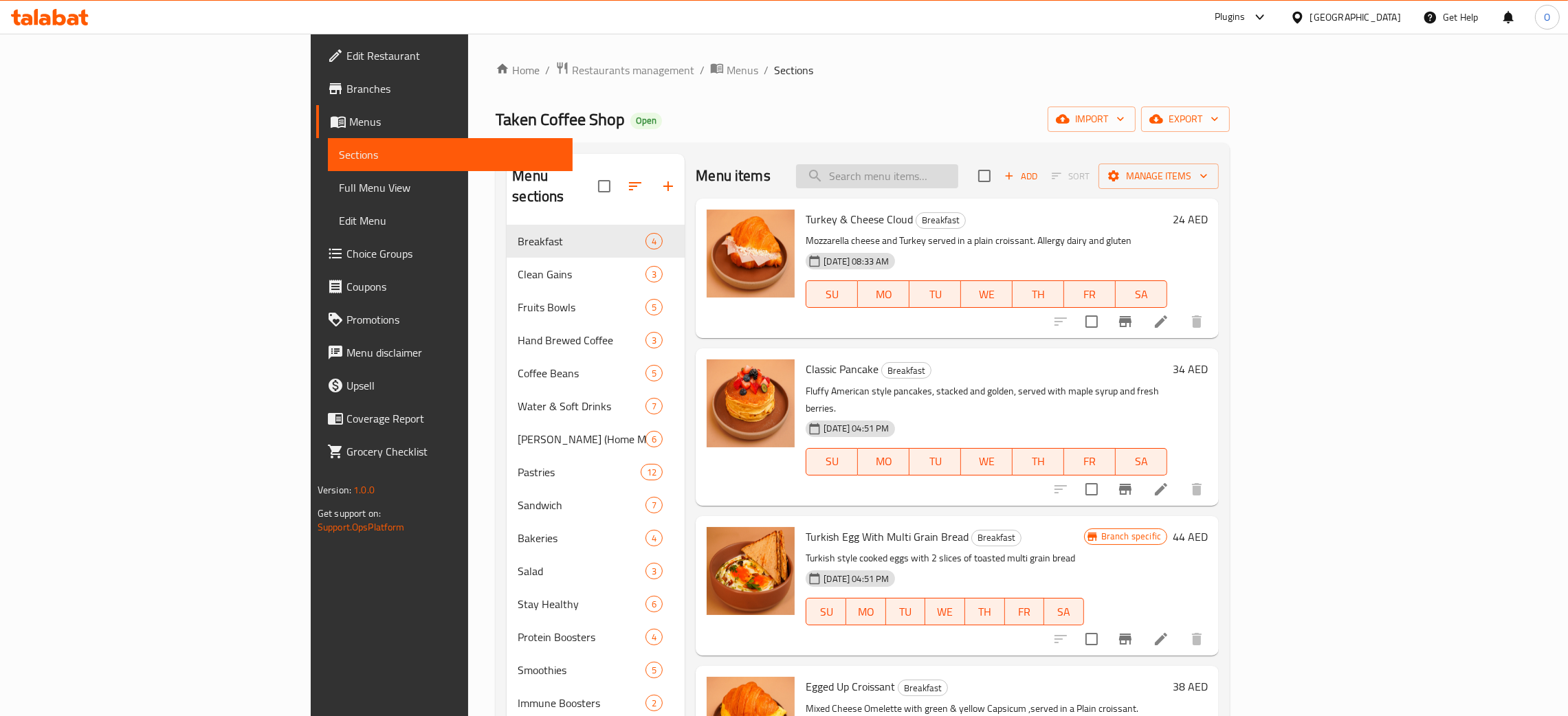
click at [958, 179] on input "search" at bounding box center [877, 176] width 162 height 24
paste input "Egged Up Croissant"
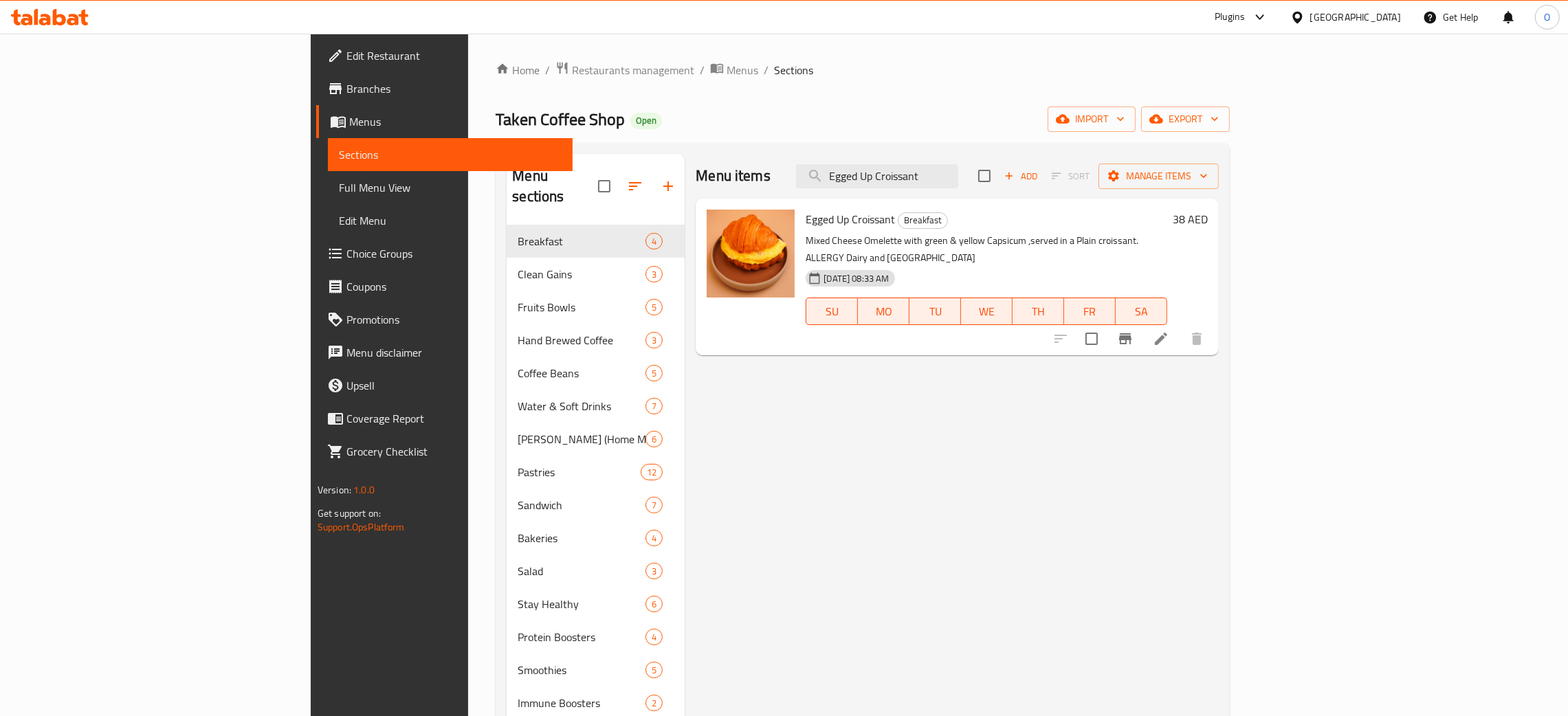
type input "Egged Up Croissant"
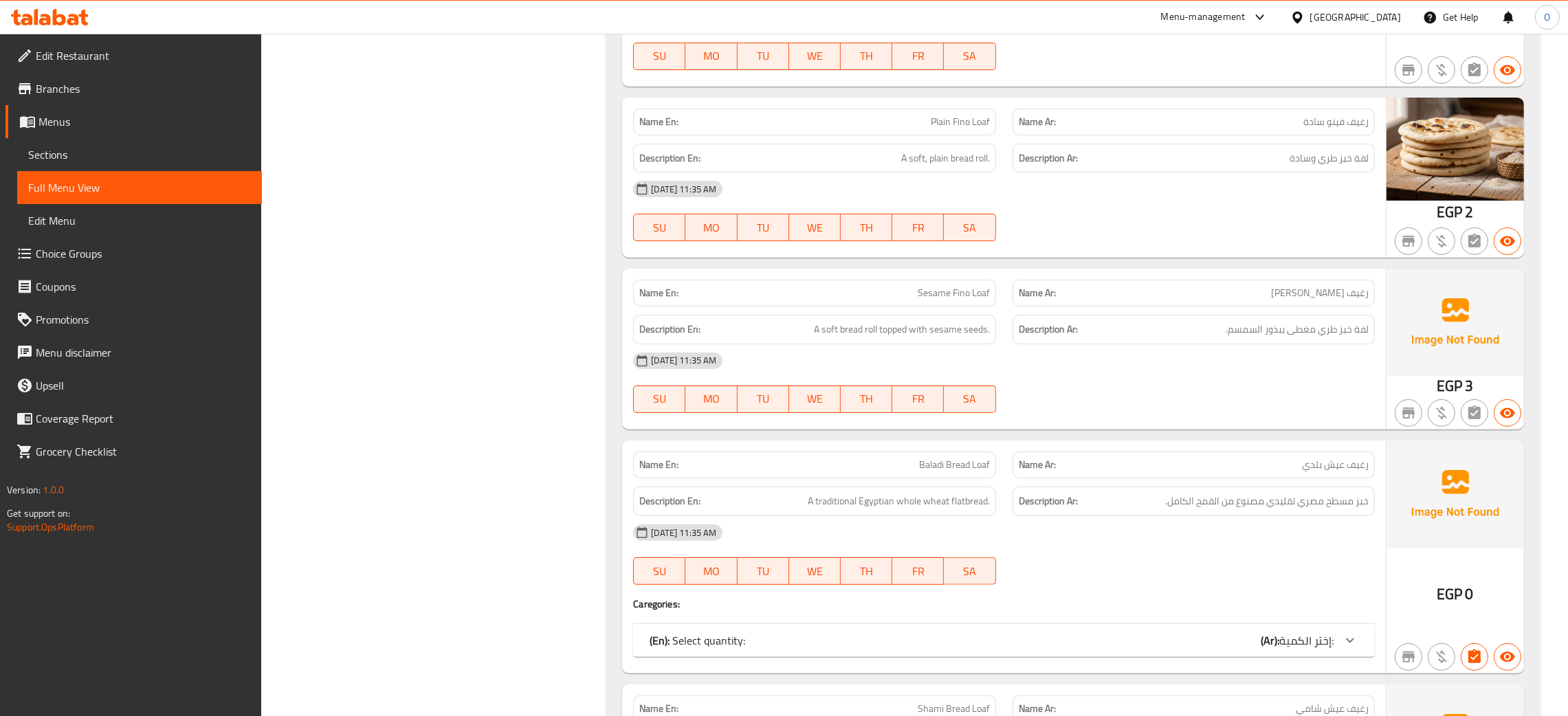
scroll to position [23937, 0]
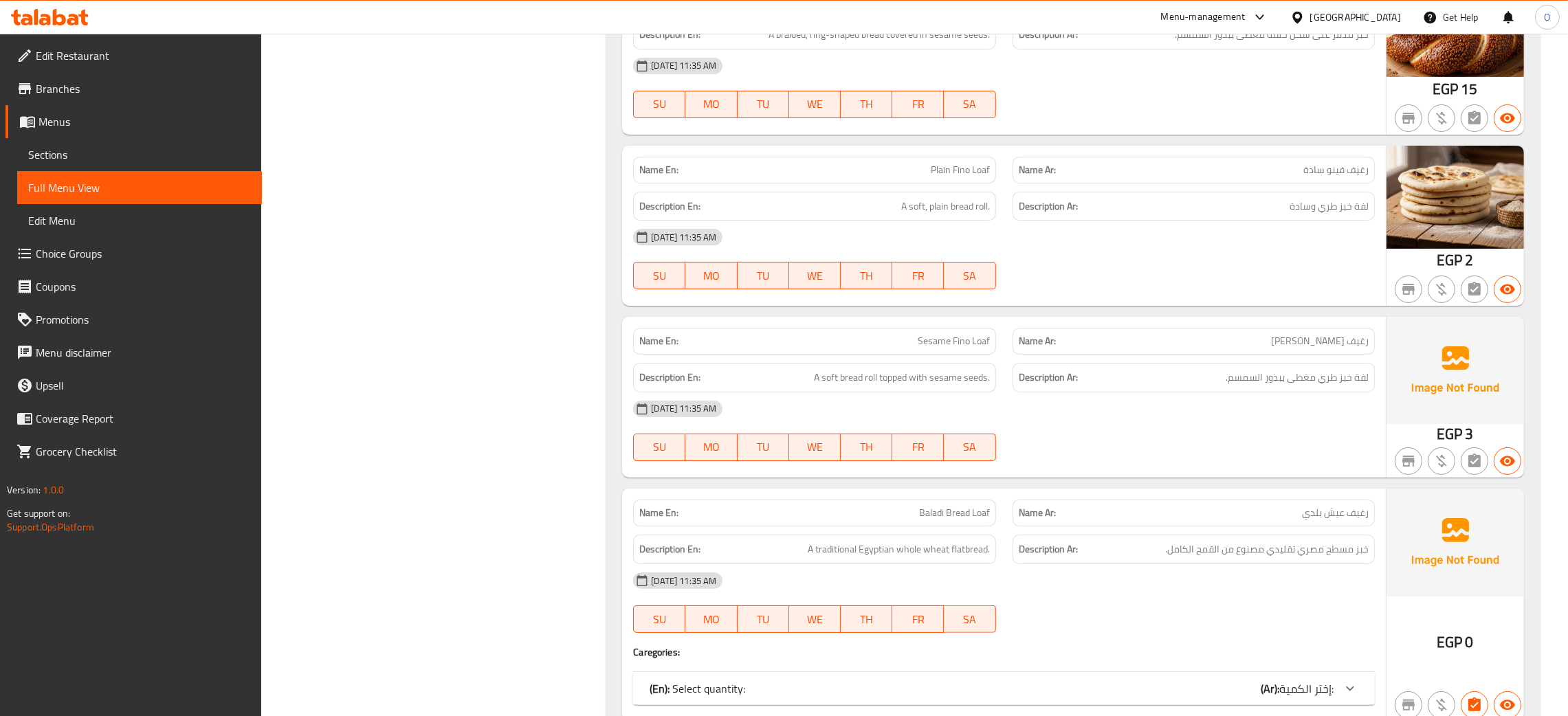
click at [1314, 178] on span "رغيف فينو سادة" at bounding box center [1336, 170] width 66 height 14
copy span "رغيف فينو سادة"
click at [966, 178] on span "Plain Fino Loaf" at bounding box center [960, 170] width 59 height 14
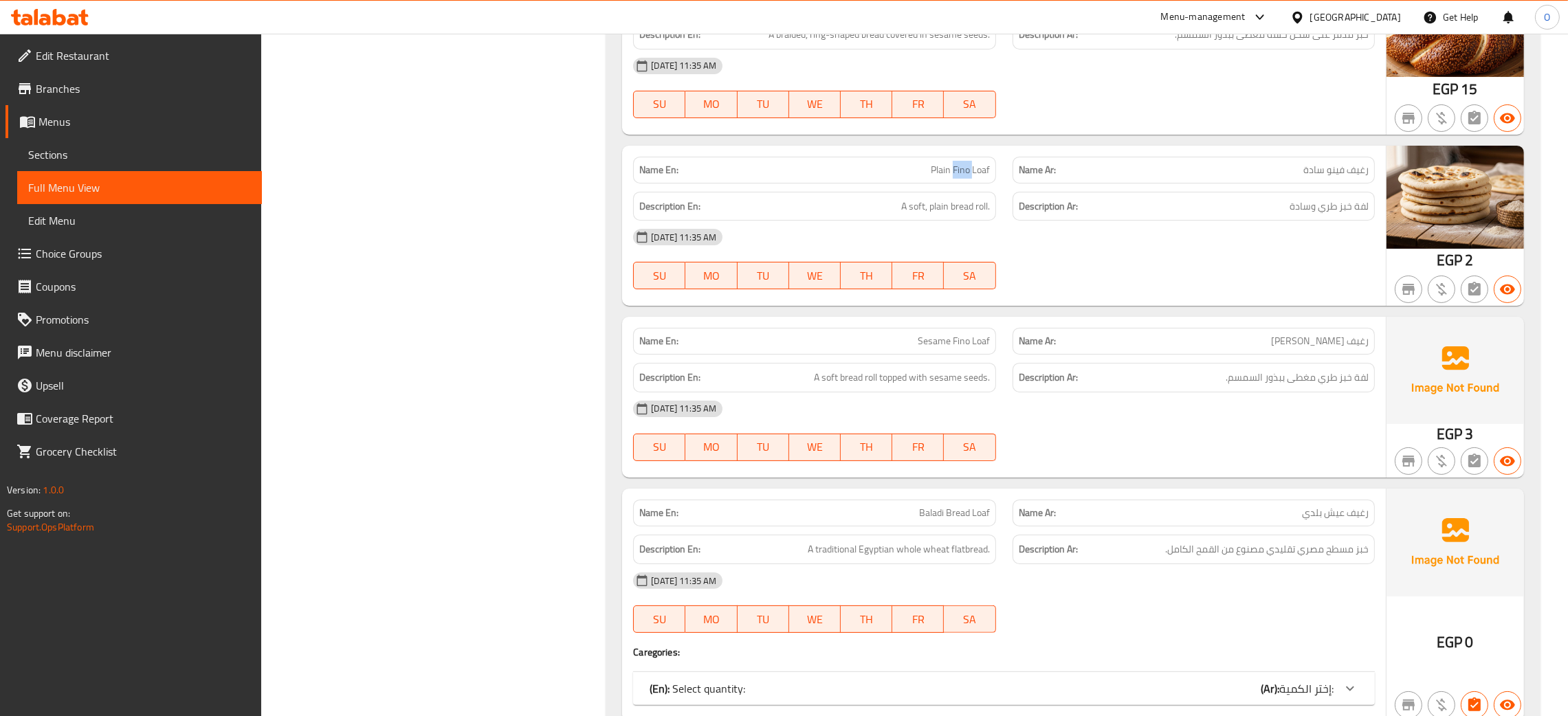
click at [966, 178] on span "Plain Fino Loaf" at bounding box center [960, 170] width 59 height 14
click at [965, 178] on span "Plain Fino Loaf" at bounding box center [960, 170] width 59 height 14
copy span "Plain Fino Loaf"
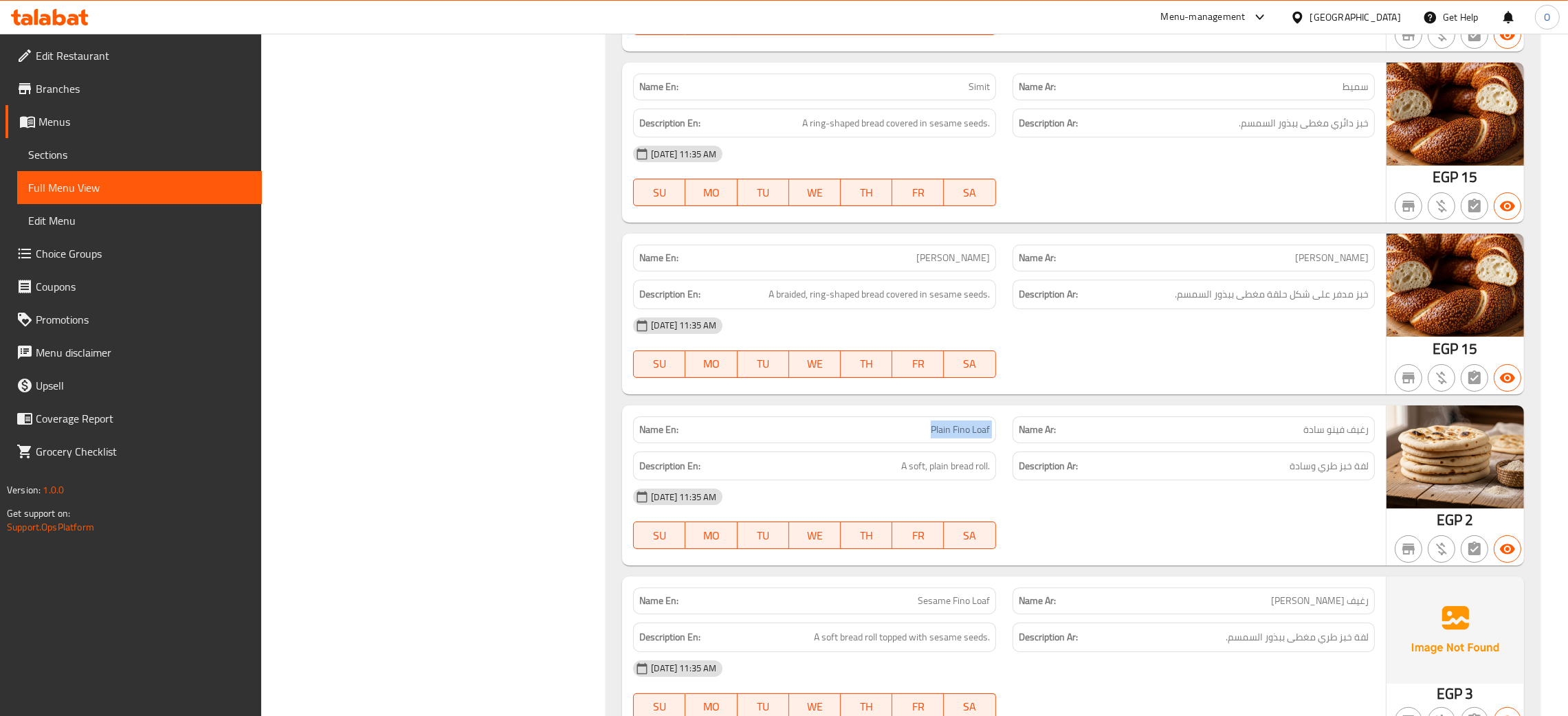
scroll to position [23627, 0]
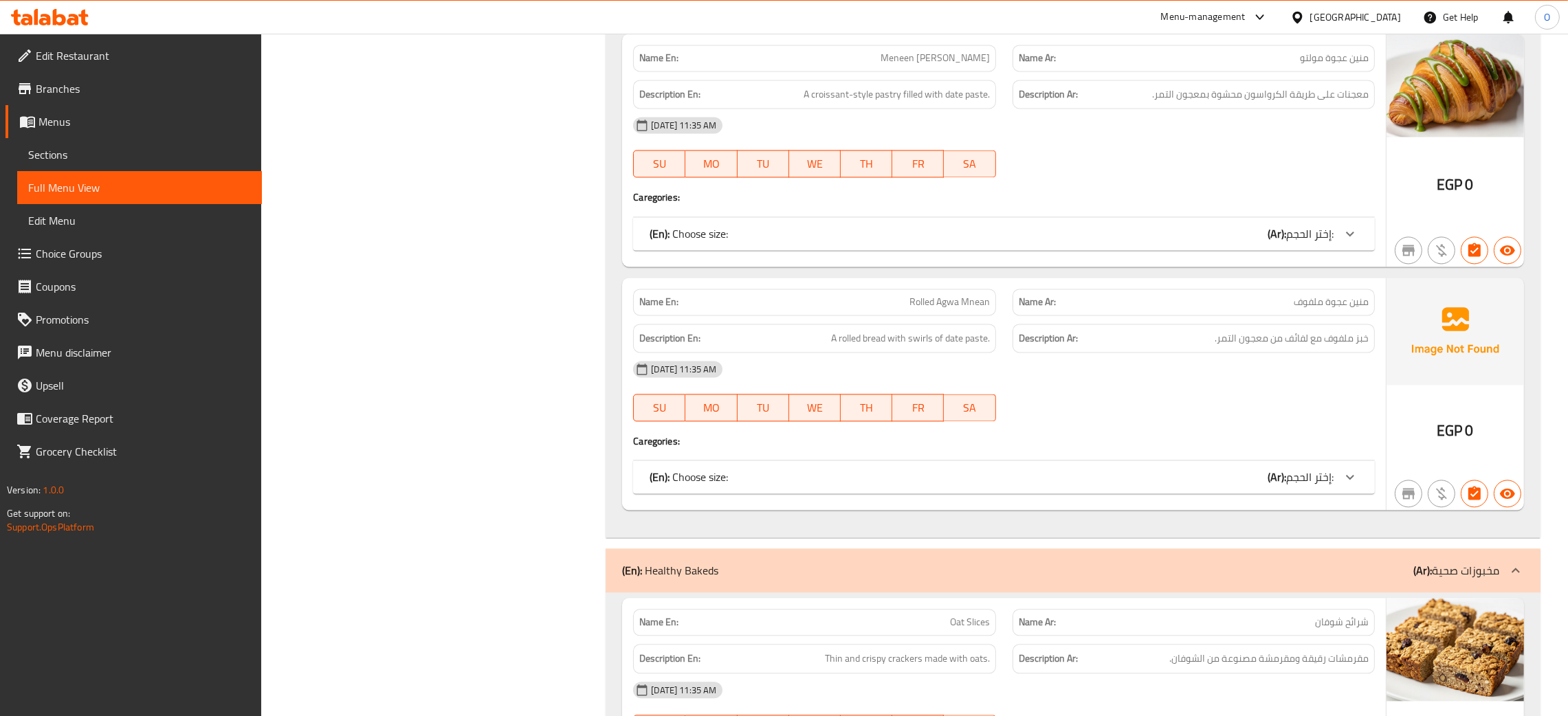
scroll to position [12301, 0]
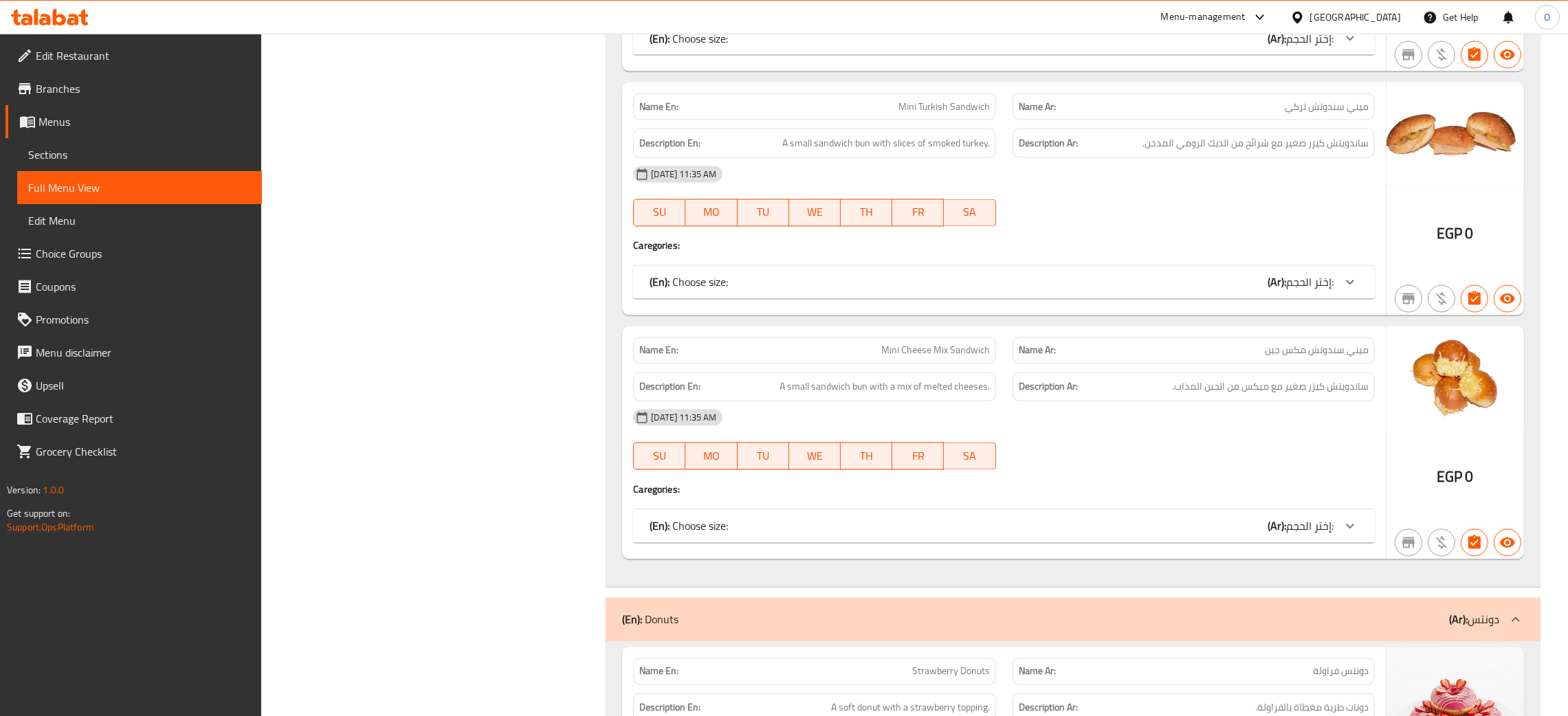
scroll to position [18009, 0]
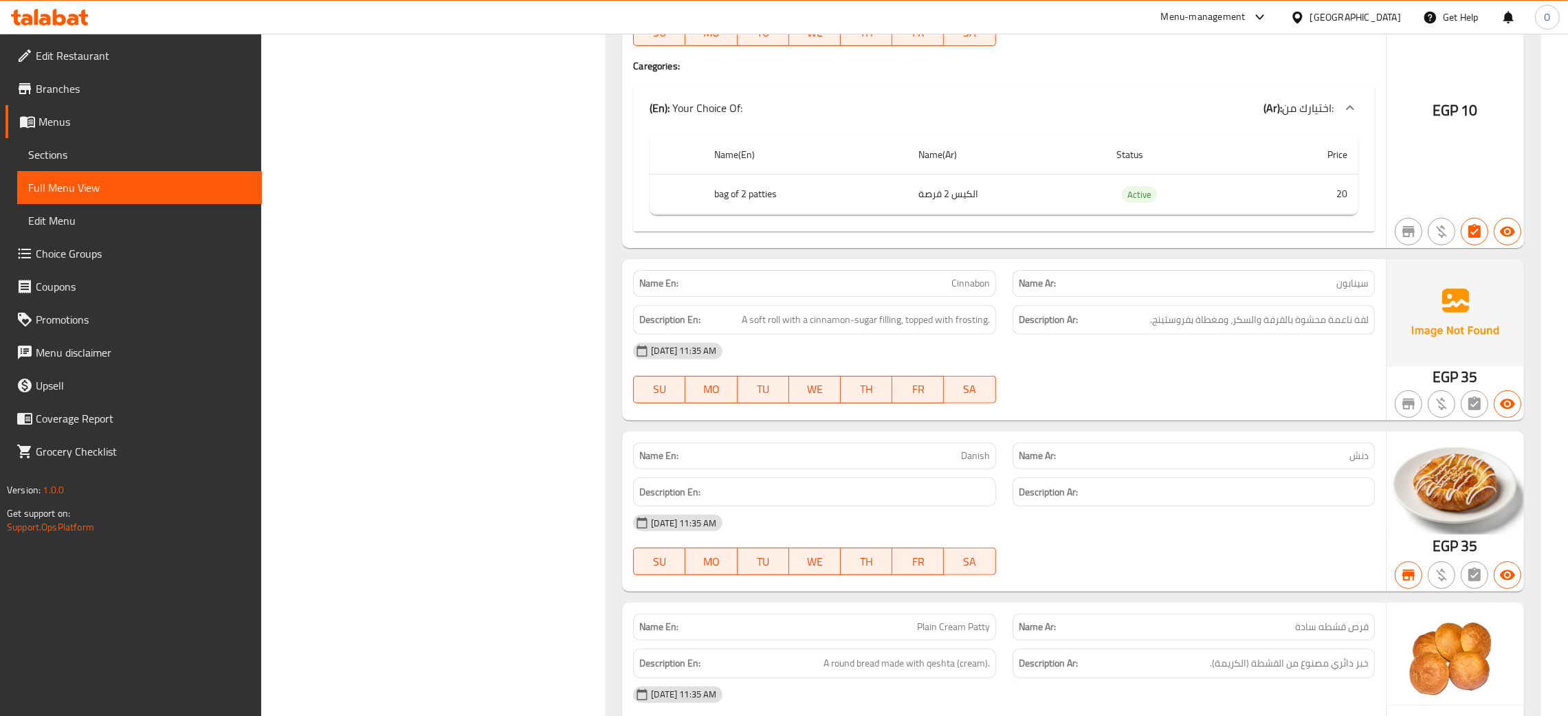
scroll to position [8499, 0]
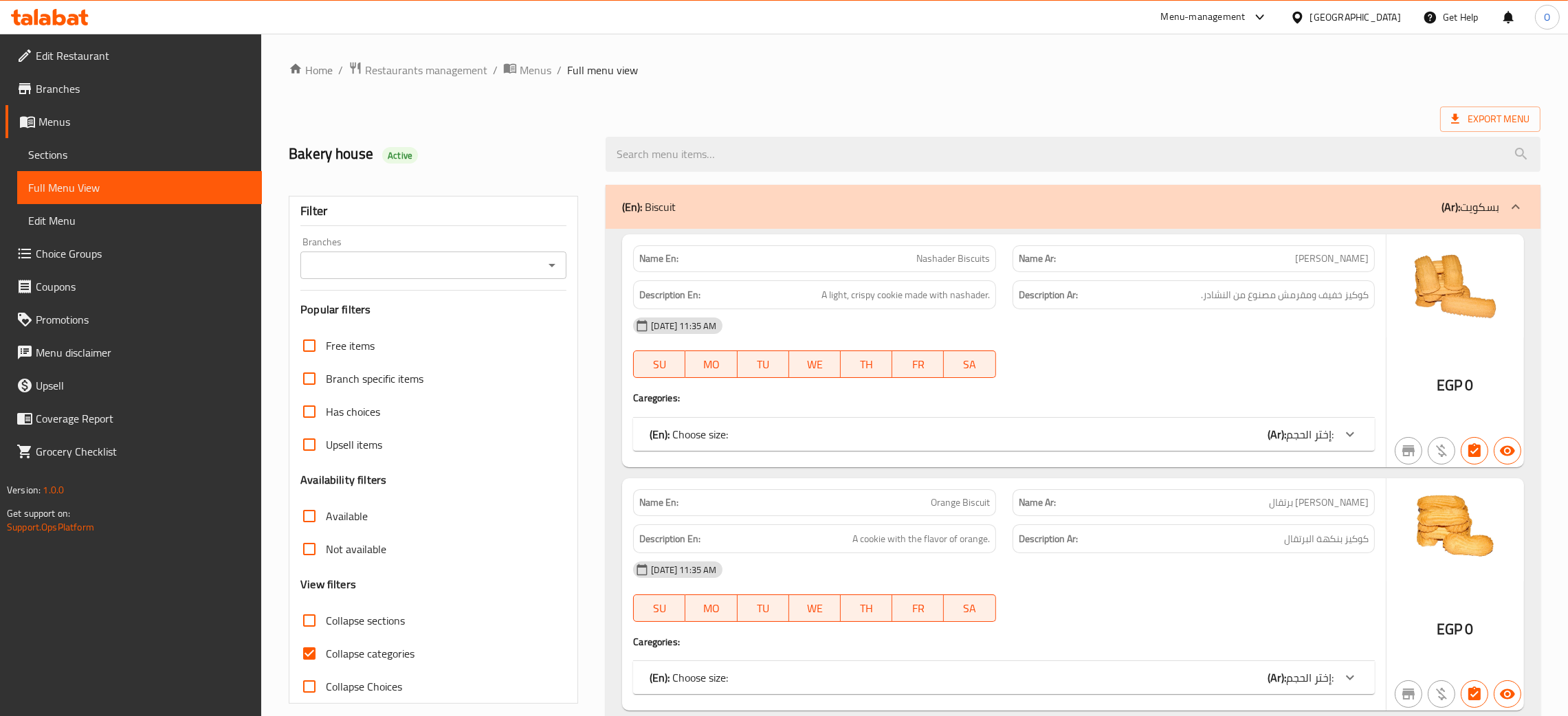
click at [71, 156] on span "Sections" at bounding box center [140, 154] width 223 height 16
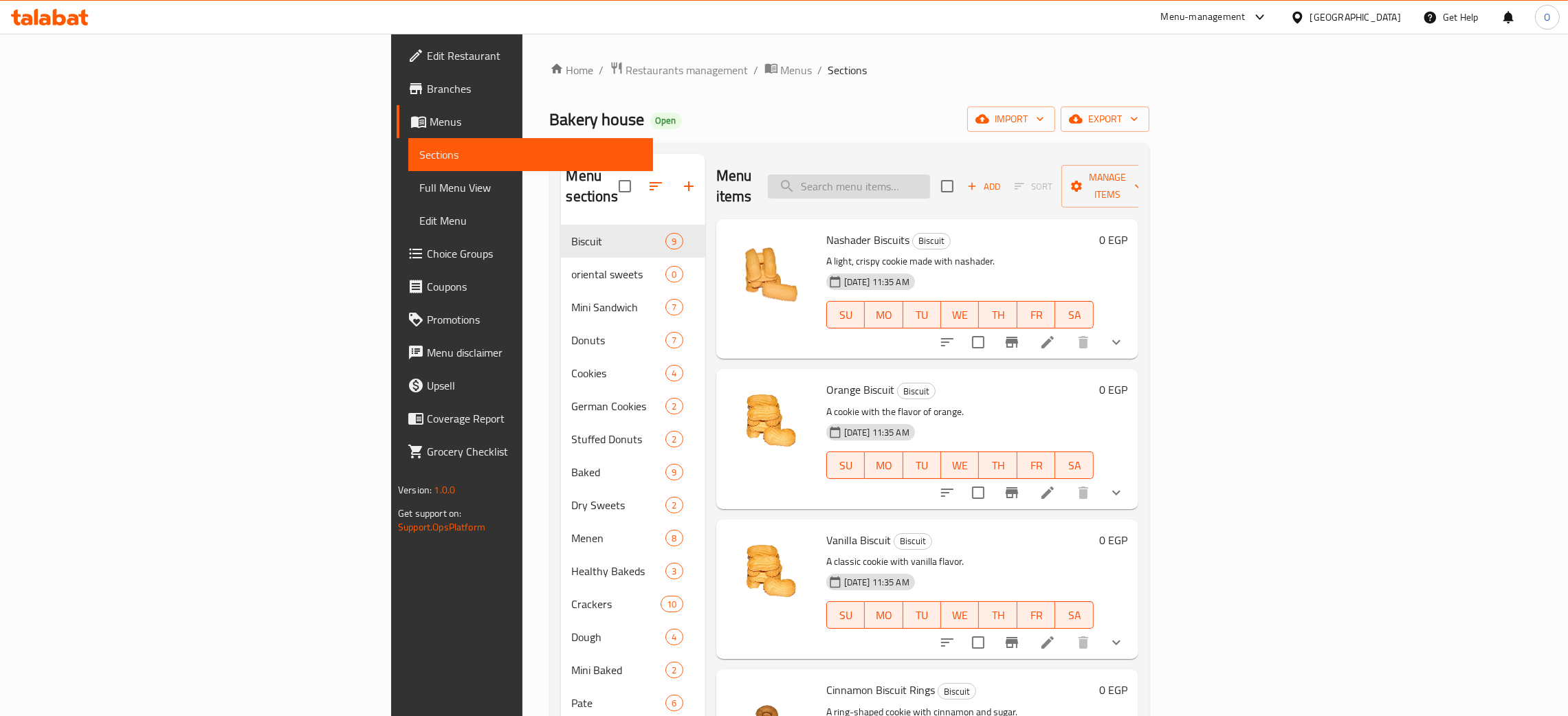
click at [931, 178] on input "search" at bounding box center [849, 186] width 162 height 24
paste input "رغيف عيش بلدي"
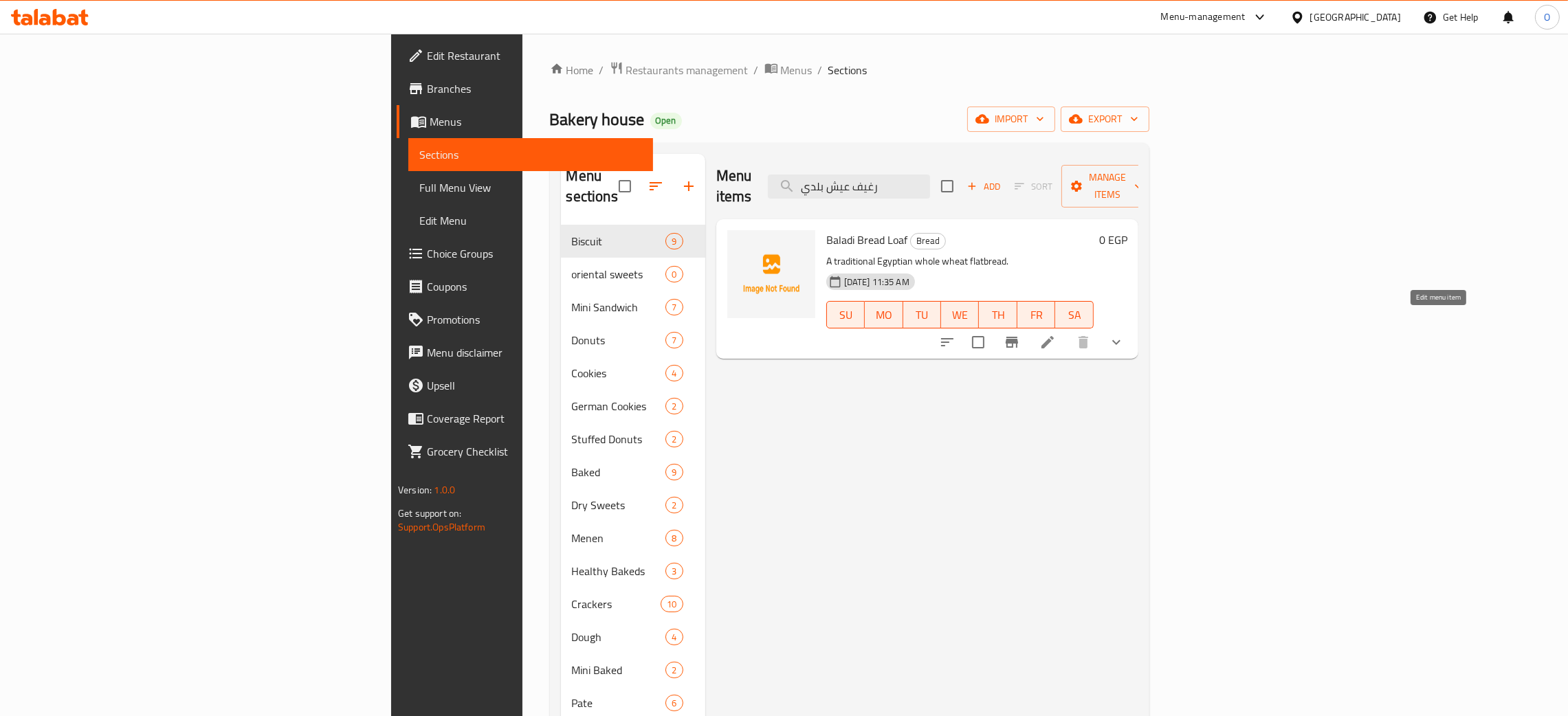
type input "رغيف عيش بلدي"
click at [1056, 334] on icon at bounding box center [1048, 342] width 16 height 16
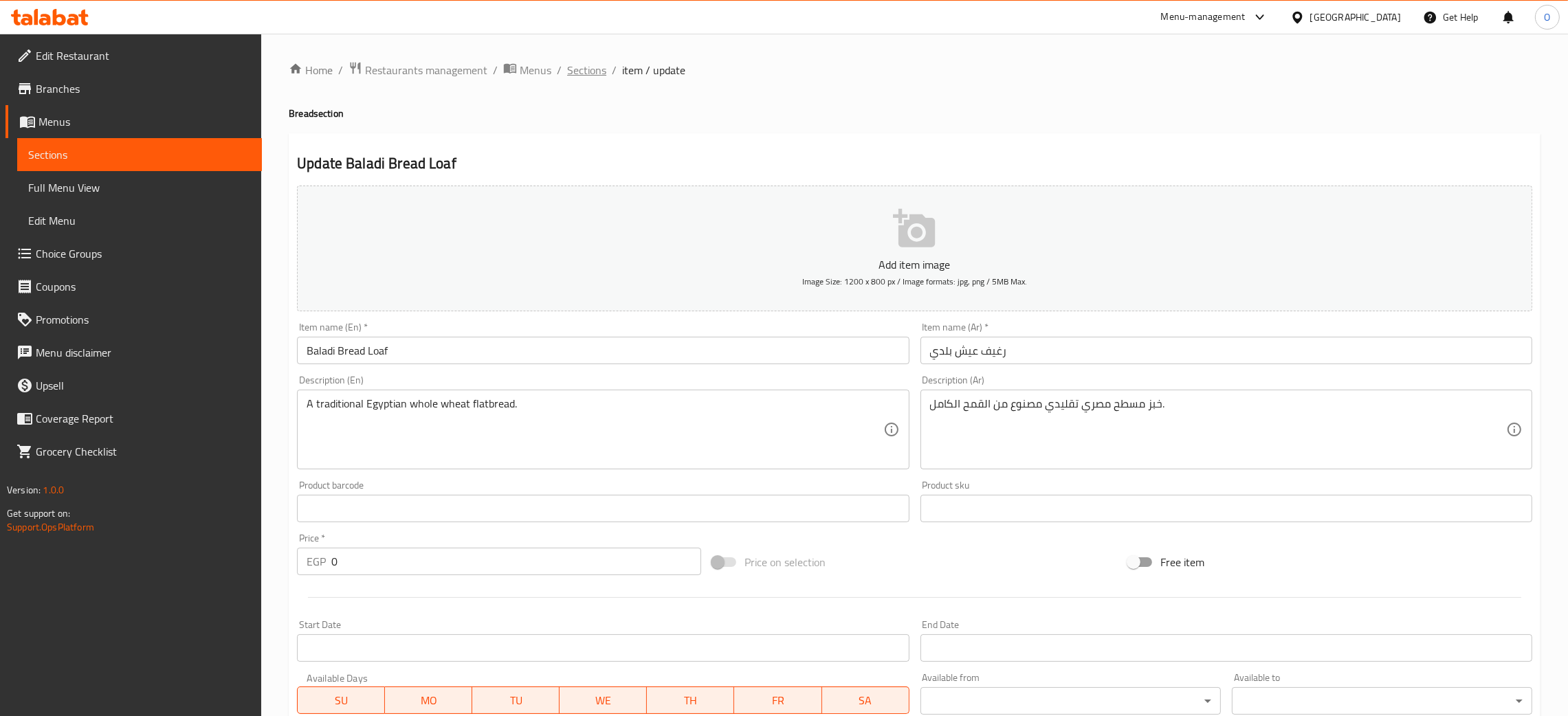
click at [597, 69] on span "Sections" at bounding box center [586, 69] width 39 height 16
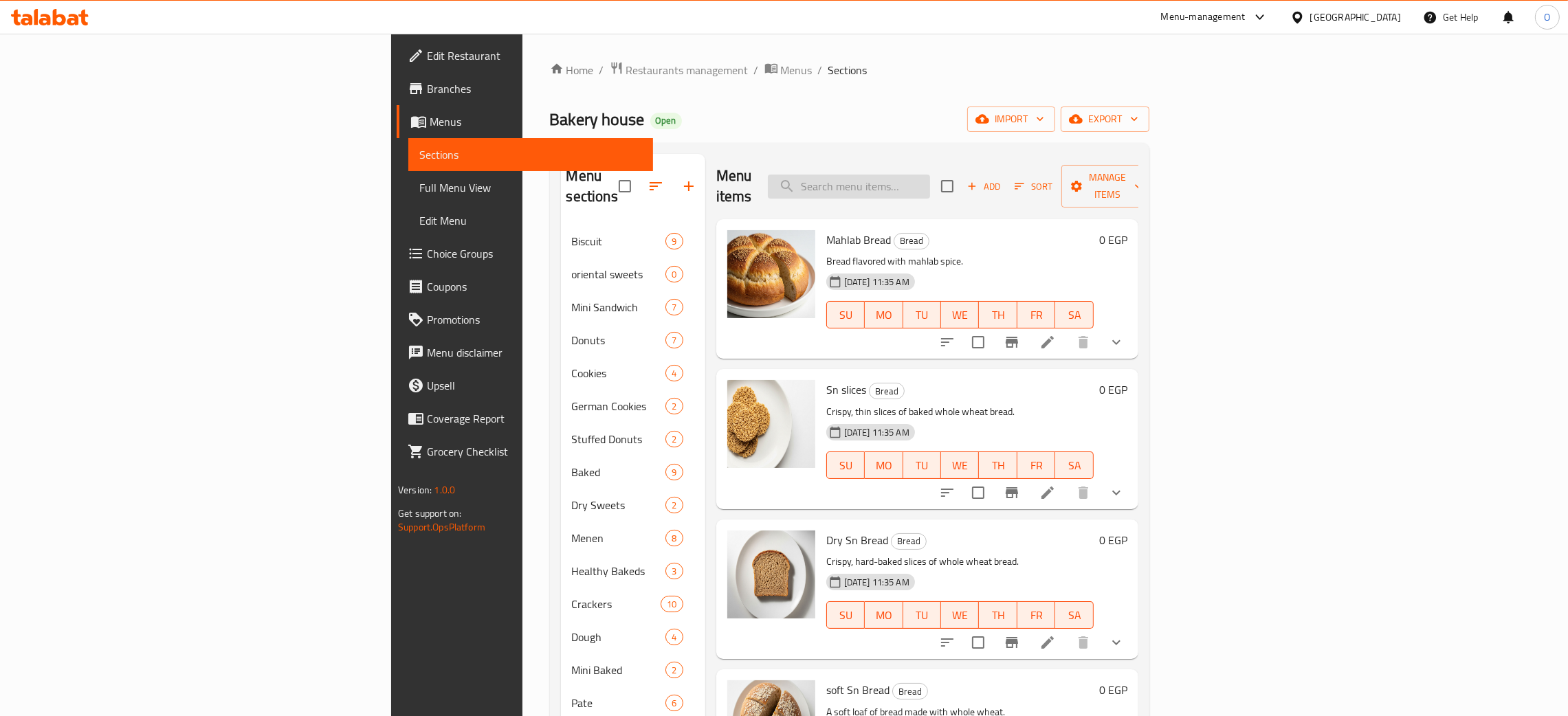
click at [931, 175] on input "search" at bounding box center [849, 186] width 162 height 24
paste input "Plain Fino Loaf"
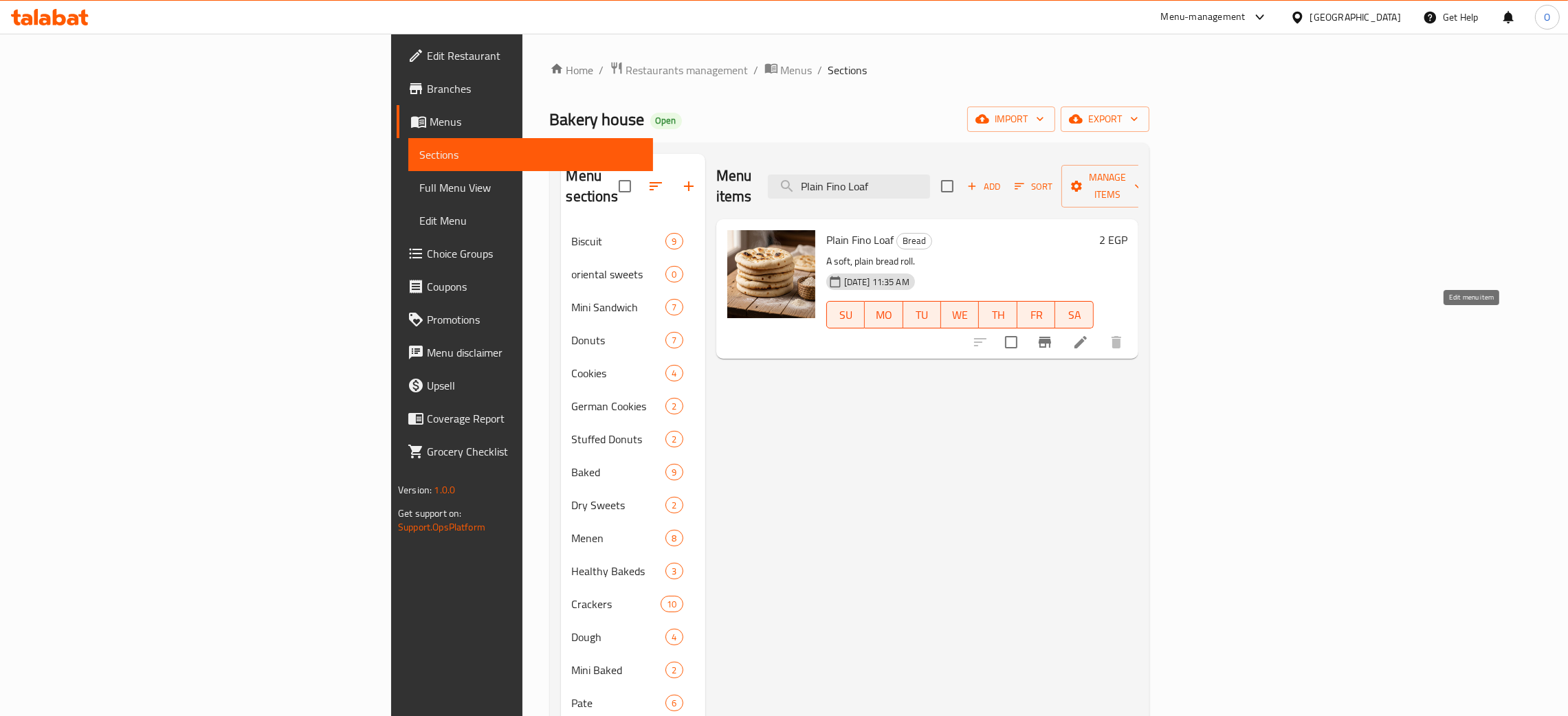
type input "Plain Fino Loaf"
click at [1089, 334] on icon at bounding box center [1080, 342] width 16 height 16
